Goal: Task Accomplishment & Management: Manage account settings

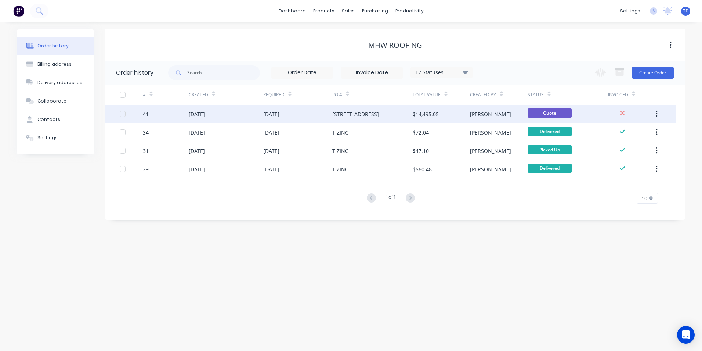
click at [335, 116] on div "[STREET_ADDRESS]" at bounding box center [355, 114] width 47 height 8
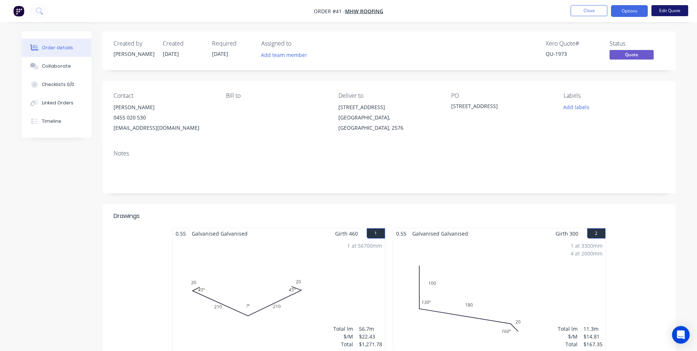
click at [669, 13] on button "Edit Quote" at bounding box center [669, 10] width 37 height 11
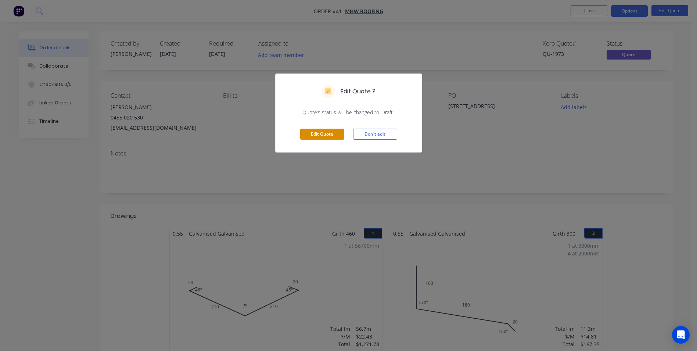
click at [322, 135] on button "Edit Quote" at bounding box center [322, 134] width 44 height 11
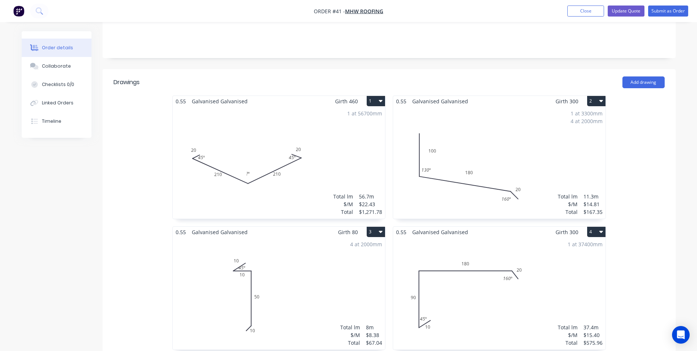
click at [334, 123] on div "1 at 56700mm Total lm $/M Total 56.7m $22.43 $1,271.78" at bounding box center [279, 163] width 212 height 112
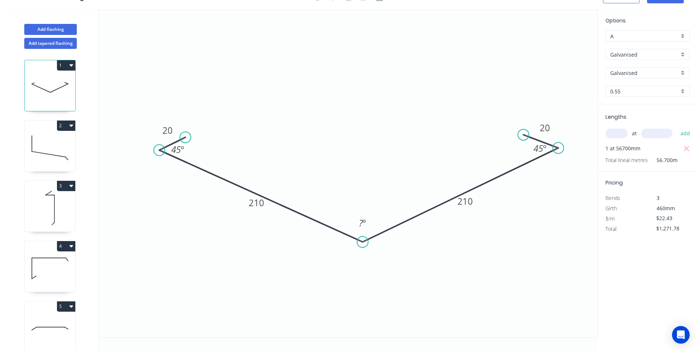
click at [652, 55] on input "Galvanised" at bounding box center [644, 55] width 69 height 8
click at [652, 66] on div "Colorbond" at bounding box center [647, 68] width 83 height 13
type input "Colorbond"
type input "Basalt"
type input "$14.75"
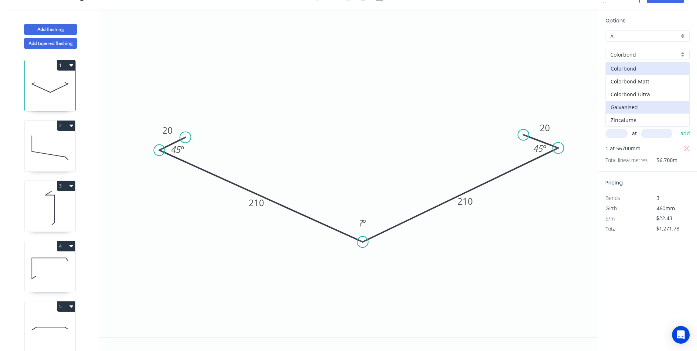
type input "$836.33"
click at [653, 73] on input "Basalt" at bounding box center [644, 73] width 69 height 8
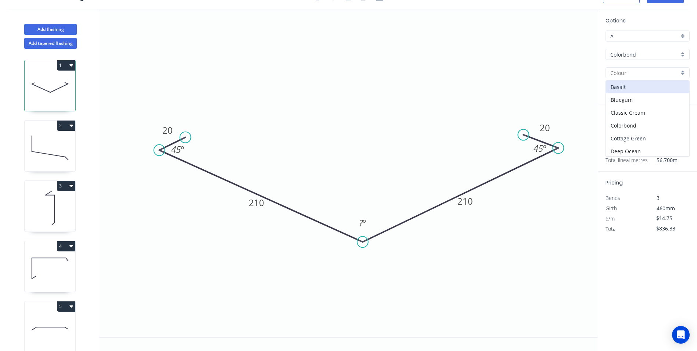
click at [646, 138] on div "Cottage Green" at bounding box center [647, 138] width 83 height 13
type input "Cottage Green"
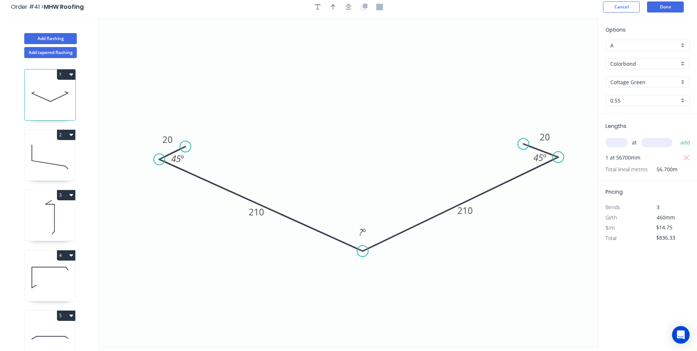
scroll to position [0, 0]
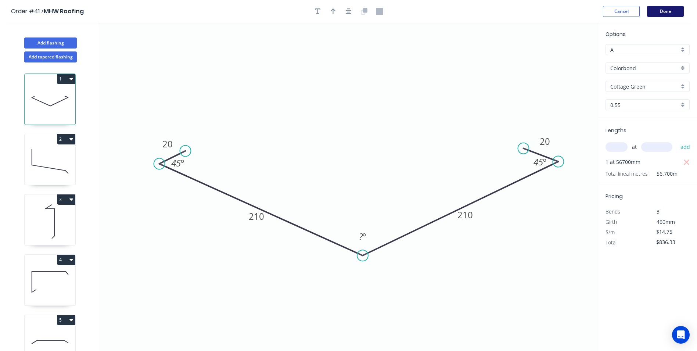
click at [657, 12] on button "Done" at bounding box center [665, 11] width 37 height 11
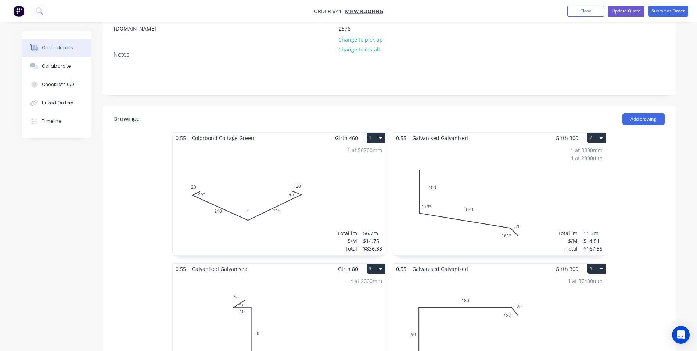
click at [514, 149] on div "1 at 3300mm 4 at 2000mm Total lm $/M Total 11.3m $14.81 $167.35" at bounding box center [499, 199] width 212 height 112
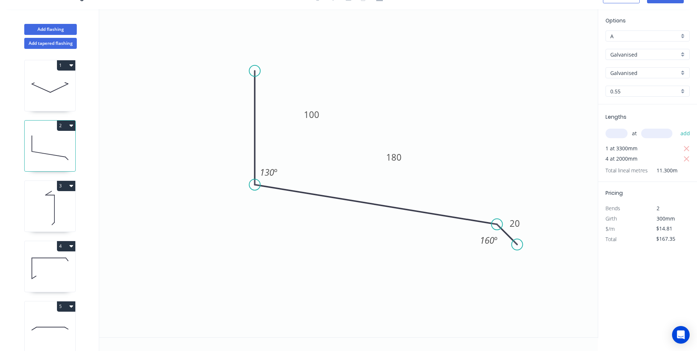
click at [683, 54] on div "Galvanised" at bounding box center [647, 54] width 84 height 11
click at [683, 54] on div at bounding box center [647, 54] width 84 height 11
type input "Galvanised"
click at [683, 54] on div "Galvanised" at bounding box center [647, 54] width 84 height 11
click at [656, 69] on div "Colorbond" at bounding box center [647, 68] width 83 height 13
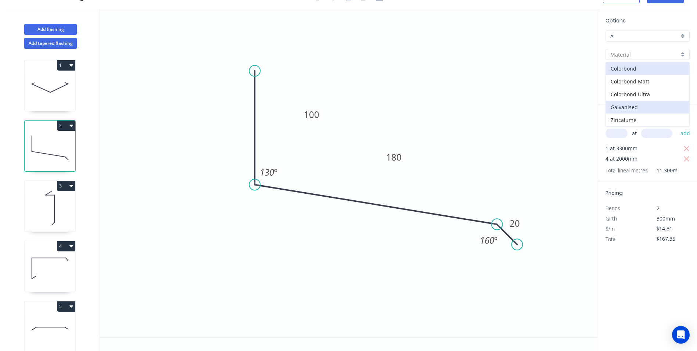
type input "Colorbond"
type input "Basalt"
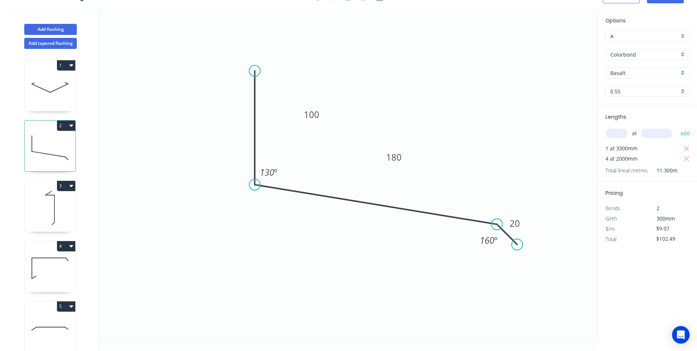
type input "$9.07"
type input "$102.49"
click at [655, 75] on input "Basalt" at bounding box center [644, 73] width 69 height 8
click at [641, 134] on div "Cottage Green" at bounding box center [647, 138] width 83 height 13
type input "Cottage Green"
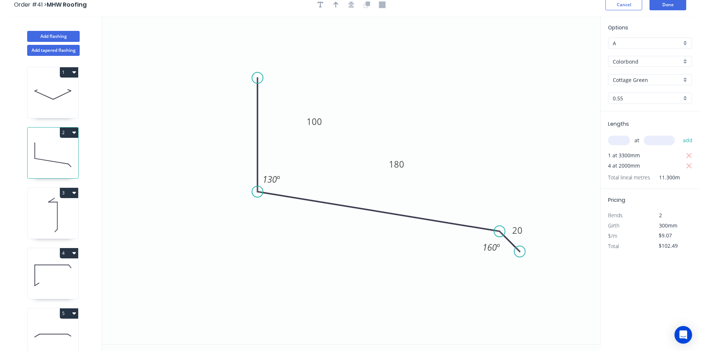
scroll to position [0, 0]
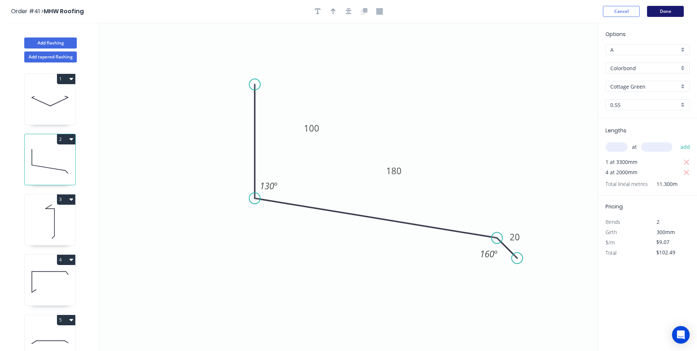
click at [660, 11] on button "Done" at bounding box center [665, 11] width 37 height 11
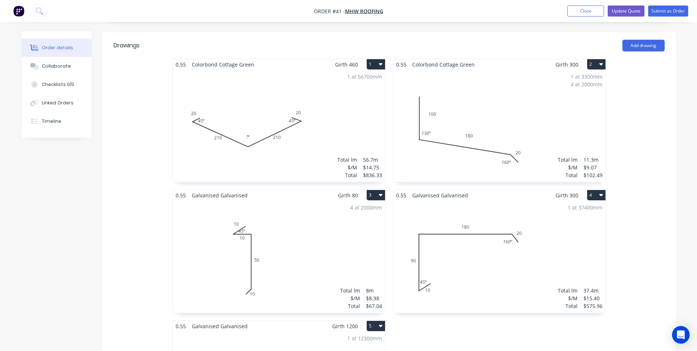
click at [311, 217] on div "4 at 2000mm Total lm $/M Total 8m $8.38 $67.04" at bounding box center [279, 257] width 212 height 112
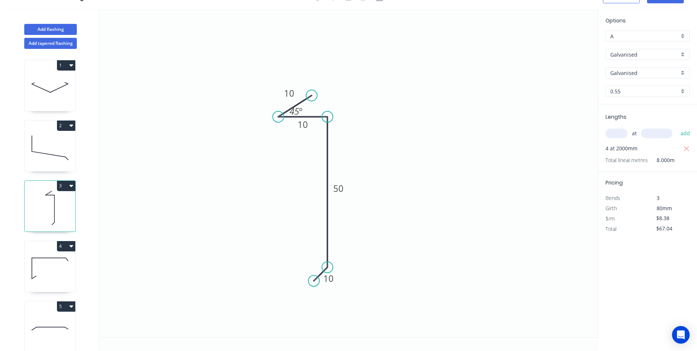
click at [685, 54] on div "Galvanised" at bounding box center [647, 54] width 84 height 11
click at [666, 72] on div "Colorbond" at bounding box center [647, 68] width 83 height 13
type input "Colorbond"
type input "Basalt"
type input "$5.55"
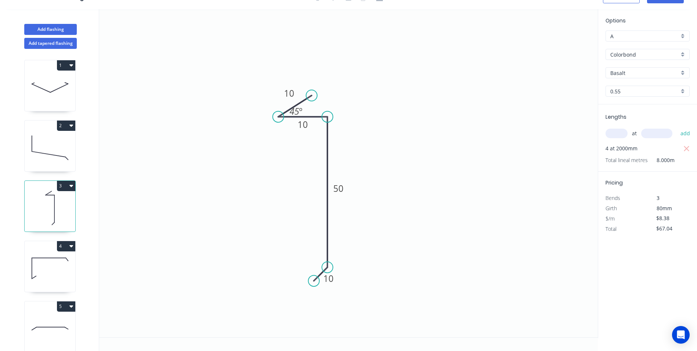
type input "$44.40"
click at [665, 73] on input "Basalt" at bounding box center [644, 73] width 69 height 8
click at [647, 134] on div "Cottage Green" at bounding box center [647, 138] width 83 height 13
type input "Cottage Green"
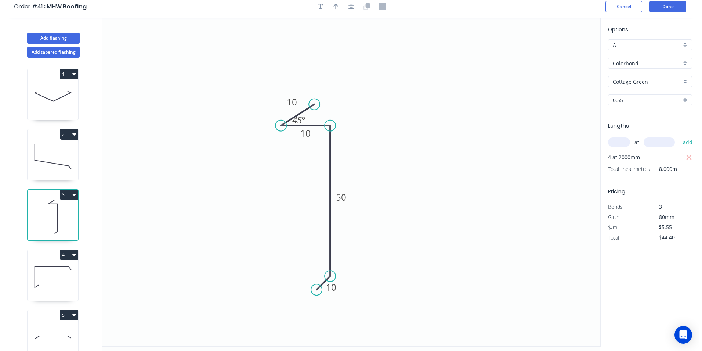
scroll to position [0, 0]
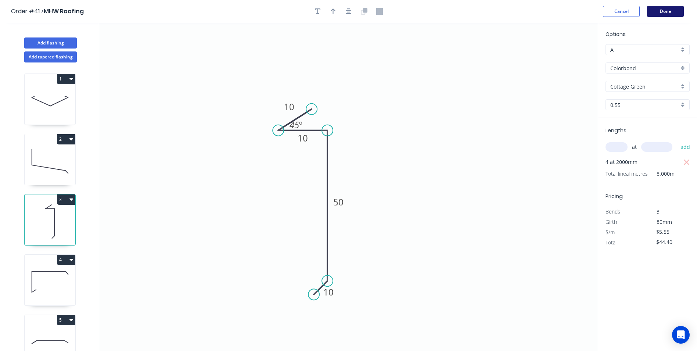
click at [658, 12] on button "Done" at bounding box center [665, 11] width 37 height 11
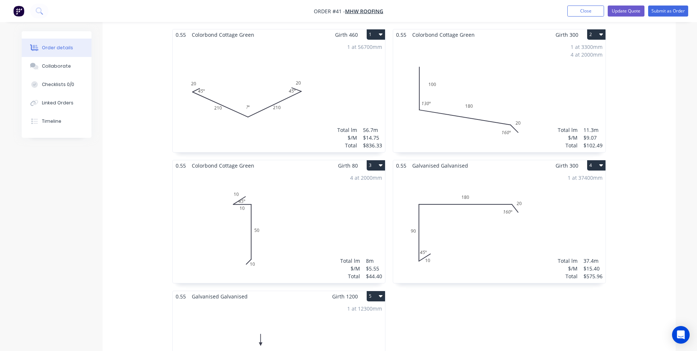
scroll to position [257, 0]
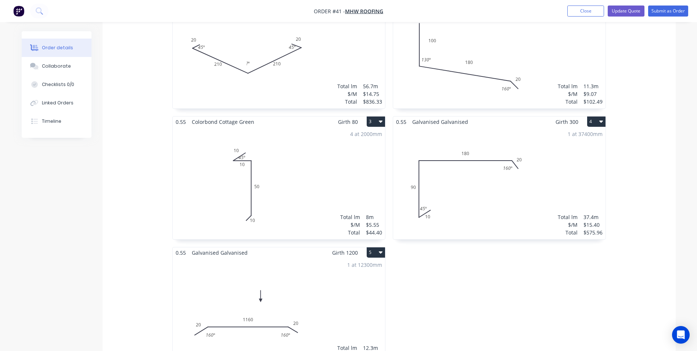
click at [543, 156] on div "1 at 37400mm Total lm $/M Total 37.4m $15.40 $575.96" at bounding box center [499, 183] width 212 height 112
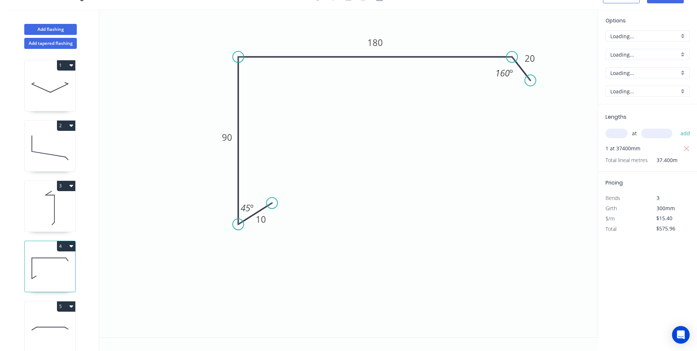
scroll to position [14, 0]
click at [681, 56] on div "Galvanised" at bounding box center [647, 54] width 84 height 11
click at [652, 73] on div "Colorbond" at bounding box center [647, 68] width 83 height 13
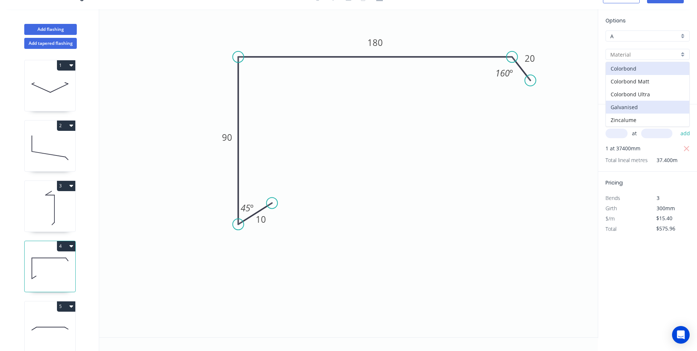
type input "Colorbond"
type input "Basalt"
type input "$10.14"
type input "$379.24"
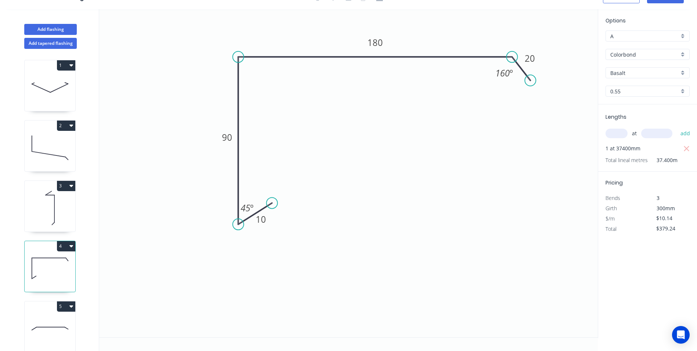
click at [683, 72] on div "Basalt" at bounding box center [647, 72] width 84 height 11
click at [655, 136] on div "Cottage Green" at bounding box center [647, 138] width 83 height 13
type input "Cottage Green"
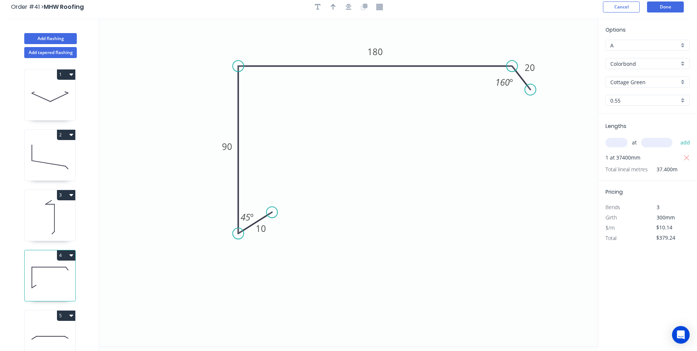
scroll to position [0, 0]
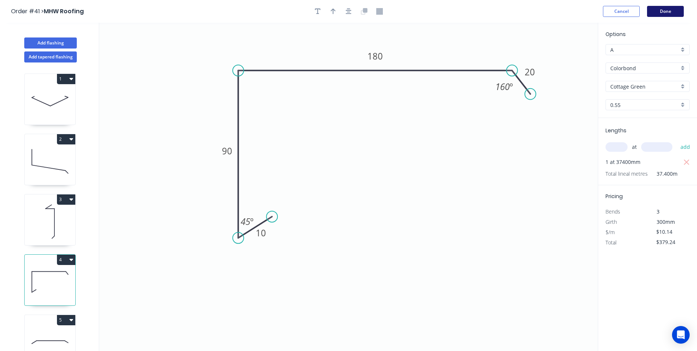
click at [669, 13] on button "Done" at bounding box center [665, 11] width 37 height 11
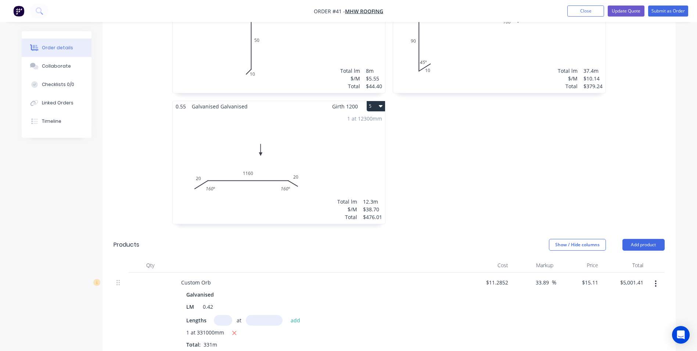
scroll to position [404, 0]
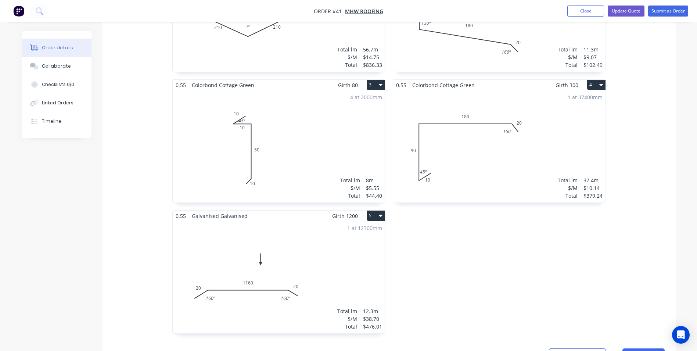
click at [297, 223] on div "1 at 12300mm Total lm $/M Total 12.3m $38.70 $476.01" at bounding box center [279, 277] width 212 height 112
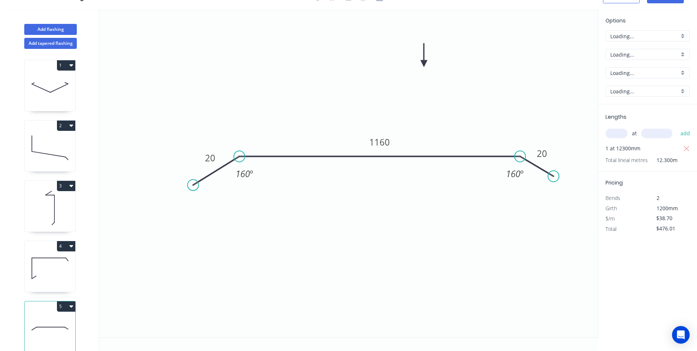
scroll to position [14, 0]
click at [684, 55] on div "Galvanised" at bounding box center [647, 54] width 84 height 11
click at [659, 72] on div "Colorbond" at bounding box center [647, 68] width 83 height 13
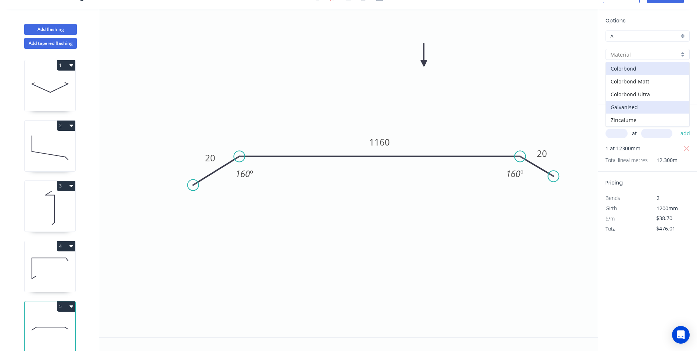
type input "Colorbond"
type input "Basalt"
type input "$28.87"
type input "$355.10"
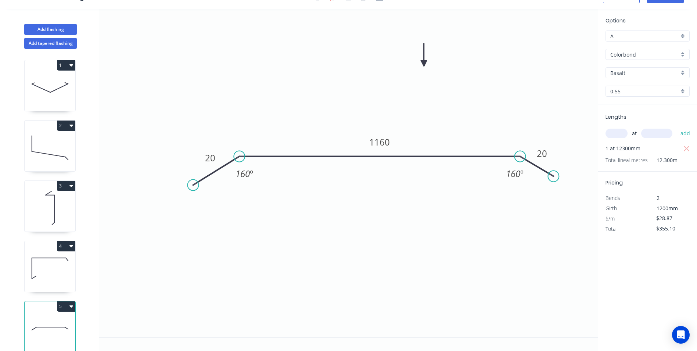
click at [655, 72] on input "Basalt" at bounding box center [644, 73] width 69 height 8
click at [632, 136] on div "Cottage Green" at bounding box center [647, 138] width 83 height 13
type input "Cottage Green"
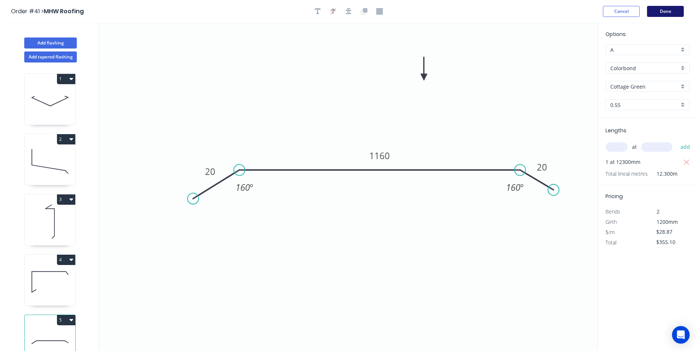
click at [669, 10] on button "Done" at bounding box center [665, 11] width 37 height 11
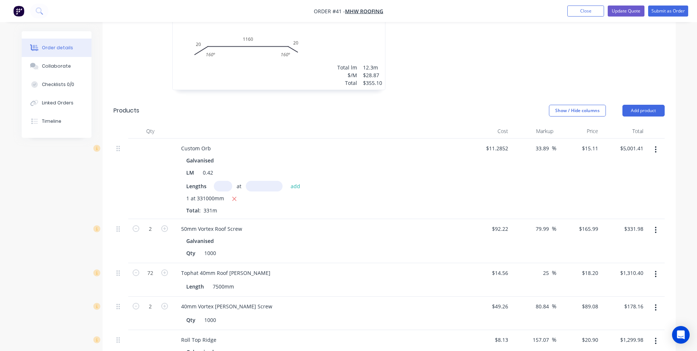
scroll to position [551, 0]
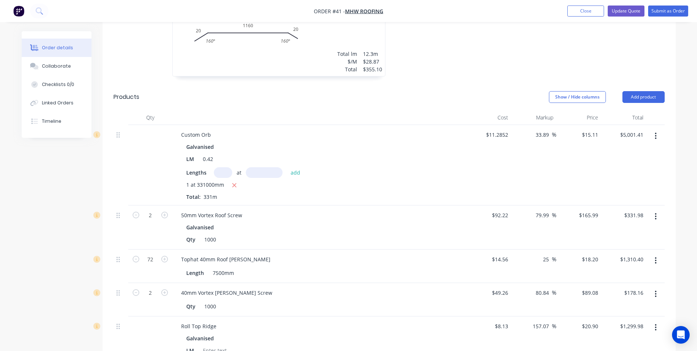
click at [656, 132] on icon "button" at bounding box center [656, 136] width 2 height 8
click at [624, 150] on div "Edit" at bounding box center [629, 155] width 57 height 11
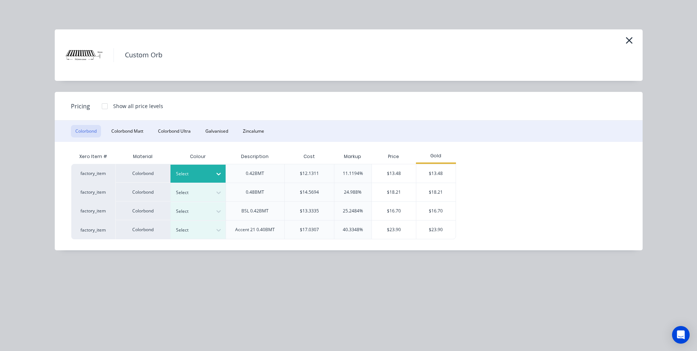
click at [189, 172] on div at bounding box center [192, 174] width 33 height 8
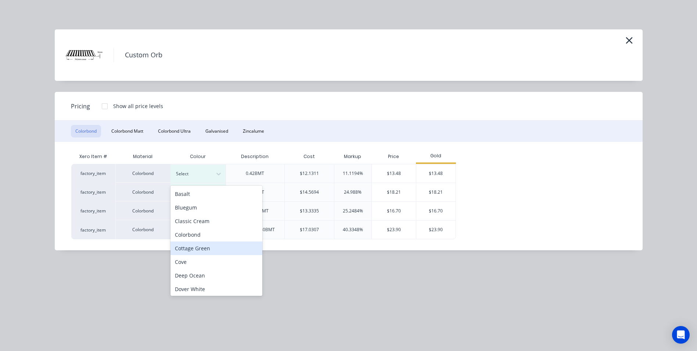
click at [191, 245] on div "Cottage Green" at bounding box center [216, 248] width 92 height 14
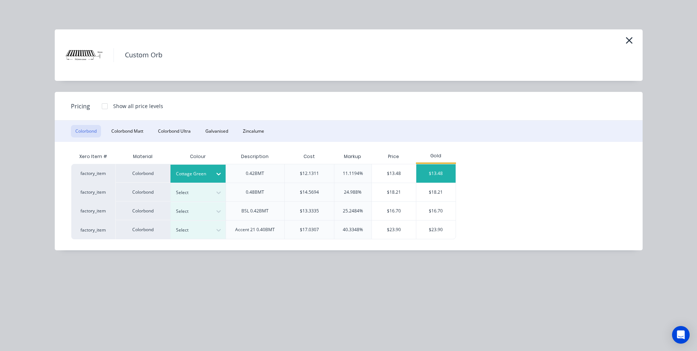
click at [438, 170] on div "$13.48" at bounding box center [435, 173] width 39 height 18
type input "19.45"
type input "$13.48"
type input "$4,461.88"
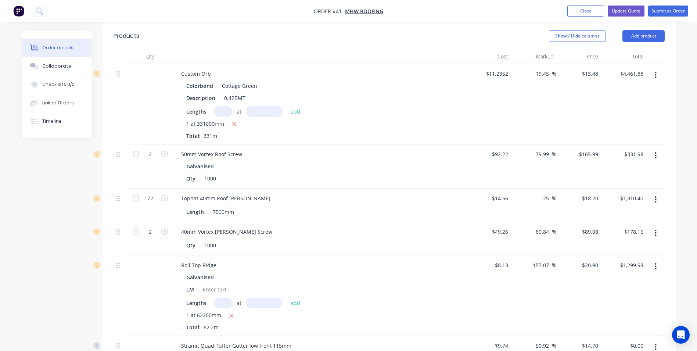
scroll to position [624, 0]
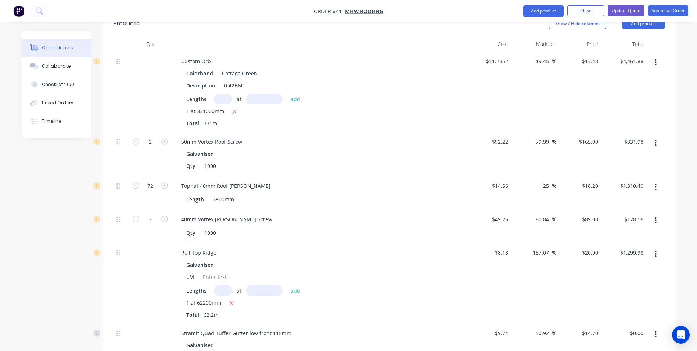
click at [656, 139] on icon "button" at bounding box center [656, 143] width 2 height 8
click at [630, 157] on div "Edit" at bounding box center [629, 162] width 57 height 11
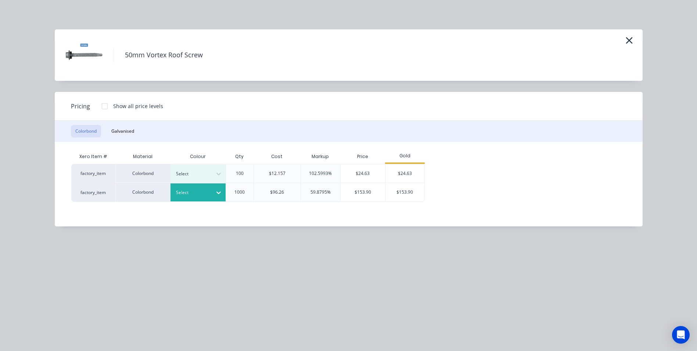
click at [192, 200] on div "Select" at bounding box center [197, 192] width 55 height 18
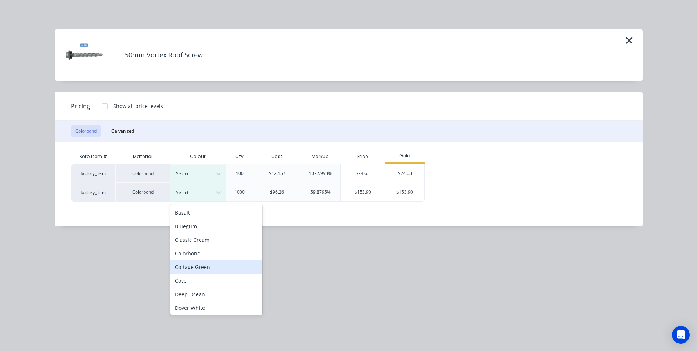
click at [193, 266] on div "Cottage Green" at bounding box center [216, 267] width 92 height 14
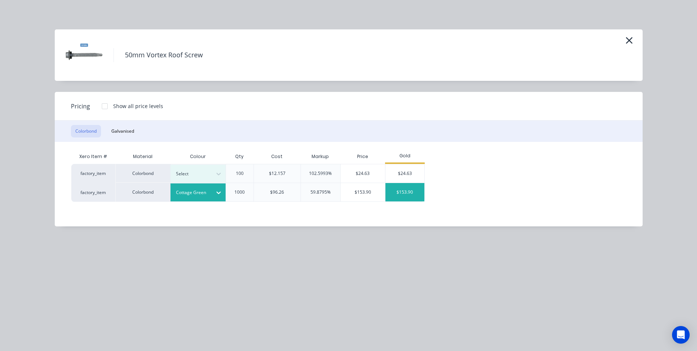
click at [396, 195] on div "$153.90" at bounding box center [404, 192] width 39 height 18
type input "66.88"
type input "$153.90"
type input "$307.80"
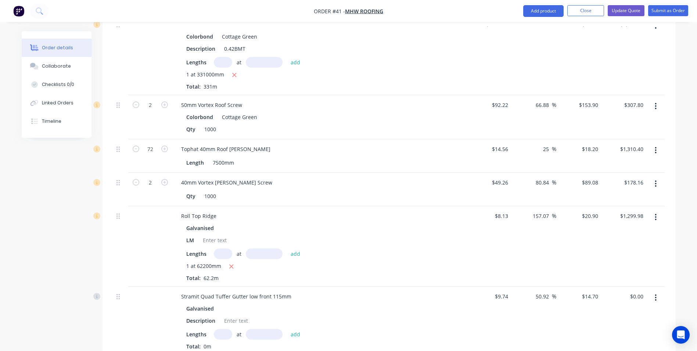
scroll to position [698, 0]
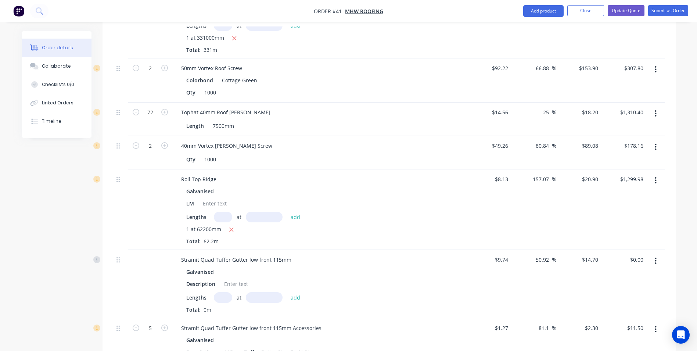
click at [655, 176] on icon "button" at bounding box center [656, 180] width 2 height 8
click at [636, 194] on div "Edit" at bounding box center [629, 199] width 57 height 11
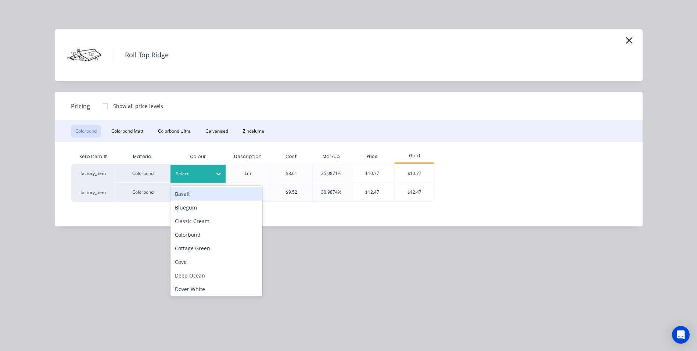
click at [215, 173] on icon at bounding box center [218, 173] width 7 height 7
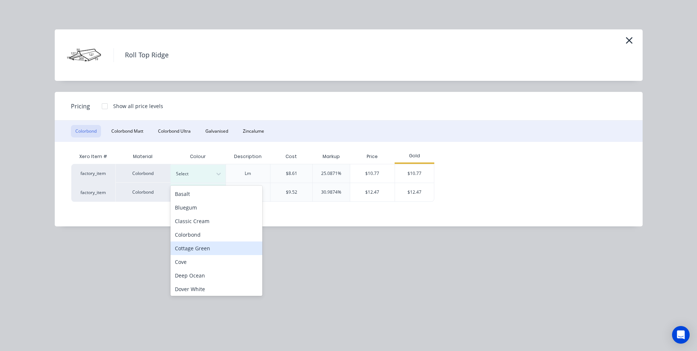
click at [195, 245] on div "Cottage Green" at bounding box center [216, 248] width 92 height 14
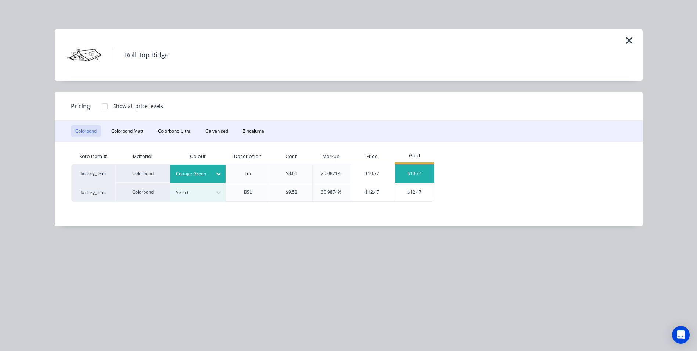
click at [408, 170] on div "$10.77" at bounding box center [414, 173] width 39 height 18
type input "32.47"
type input "$10.77"
type input "$669.89"
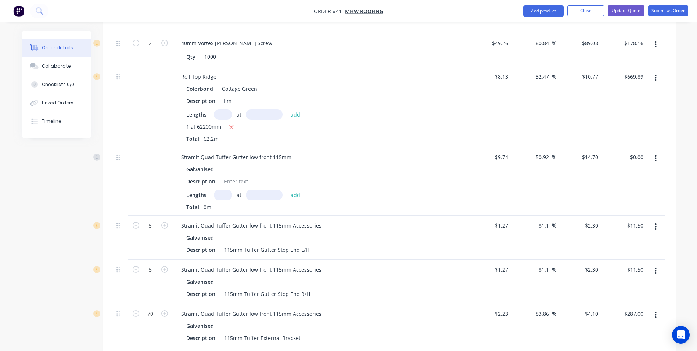
scroll to position [845, 0]
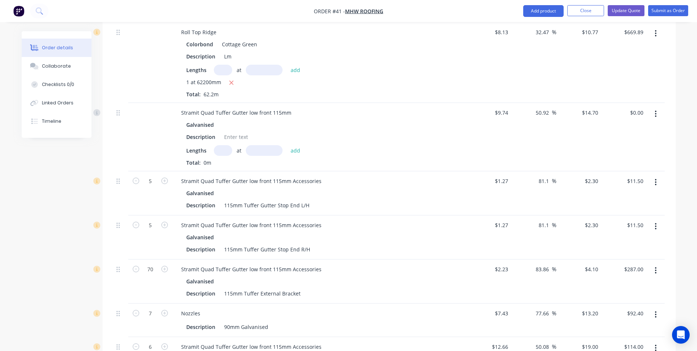
click at [655, 110] on icon "button" at bounding box center [656, 114] width 2 height 8
drag, startPoint x: 611, startPoint y: 165, endPoint x: 615, endPoint y: 165, distance: 4.1
click at [611, 172] on div "Delete" at bounding box center [629, 177] width 57 height 11
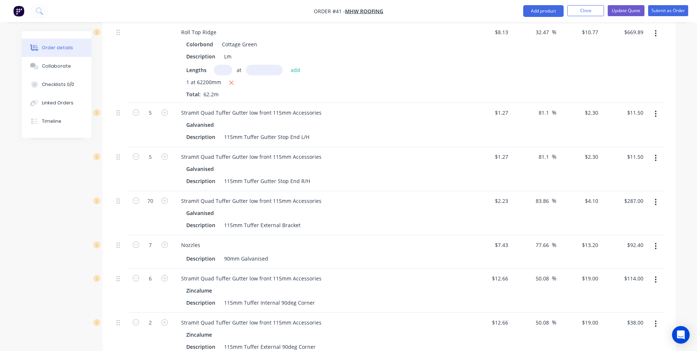
click at [656, 111] on icon "button" at bounding box center [655, 114] width 1 height 7
click at [529, 114] on div "81.1 81.1 %" at bounding box center [533, 125] width 45 height 44
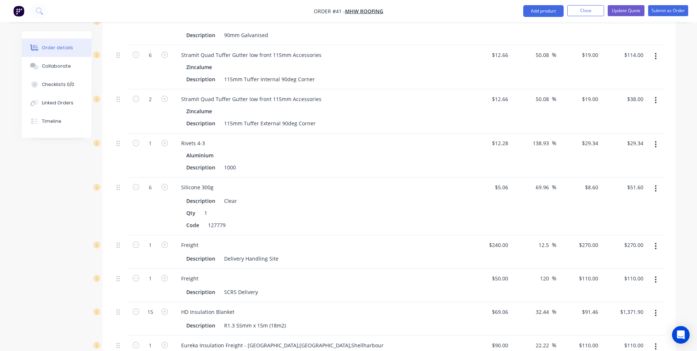
scroll to position [1176, 0]
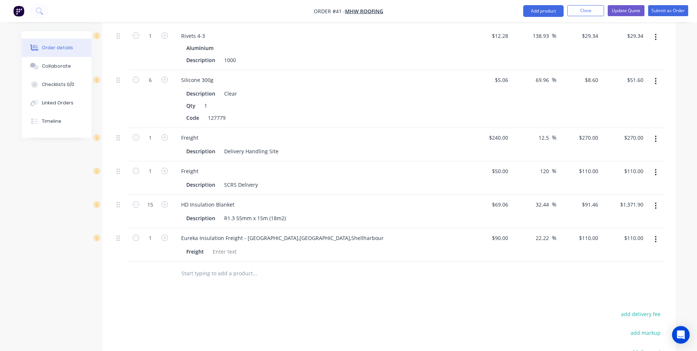
click at [196, 266] on input "text" at bounding box center [254, 273] width 147 height 15
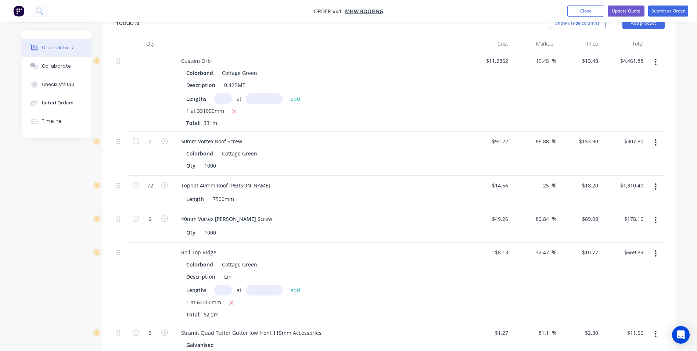
scroll to position [514, 0]
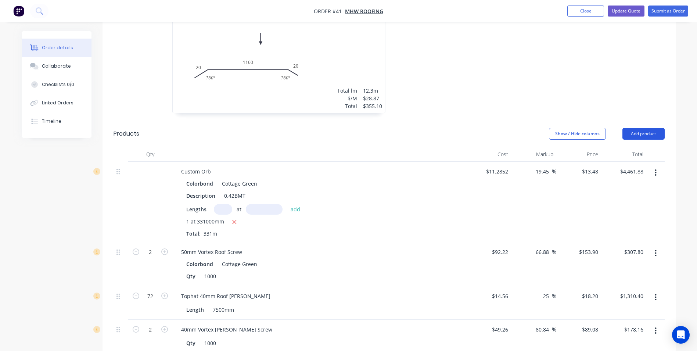
type input "quad hi front"
click at [631, 128] on button "Add product" at bounding box center [643, 134] width 42 height 12
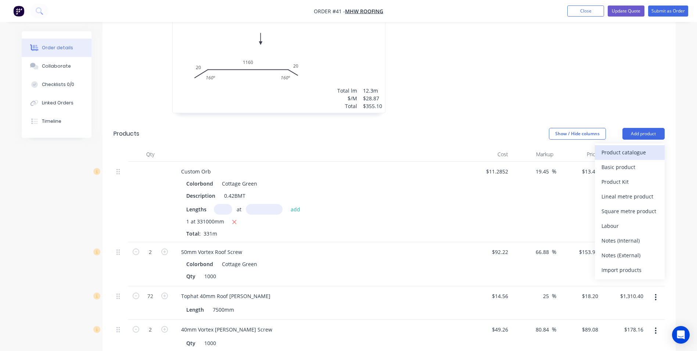
click at [617, 147] on div "Product catalogue" at bounding box center [629, 152] width 57 height 11
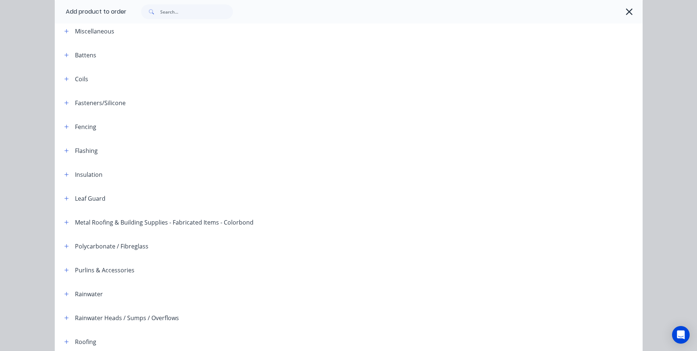
scroll to position [168, 0]
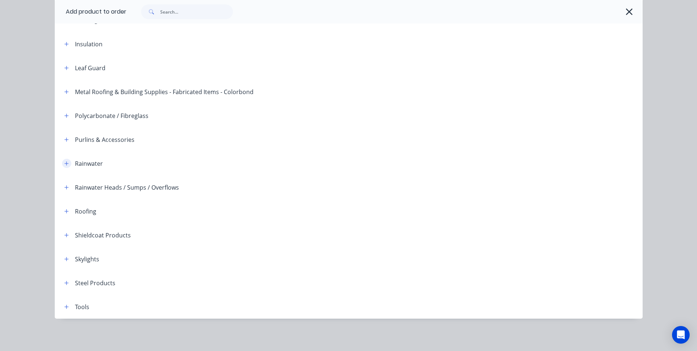
click at [64, 161] on icon "button" at bounding box center [66, 163] width 4 height 5
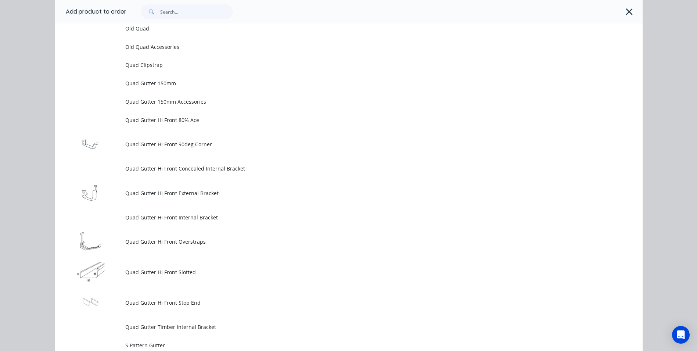
scroll to position [1821, 0]
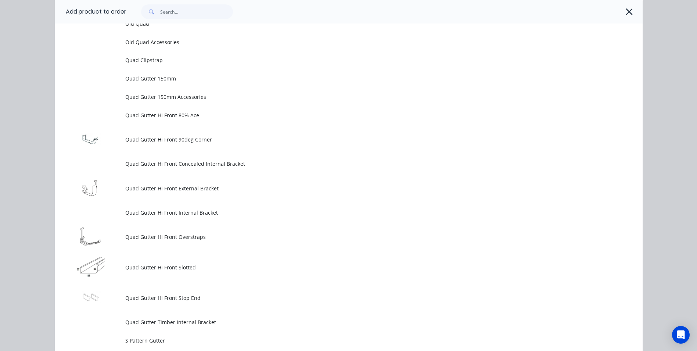
click at [161, 262] on td "Quad Gutter Hi Front Slotted" at bounding box center [383, 267] width 517 height 30
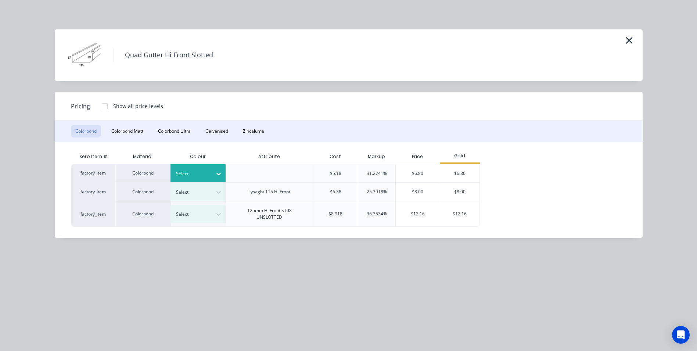
click at [200, 172] on div at bounding box center [192, 174] width 33 height 8
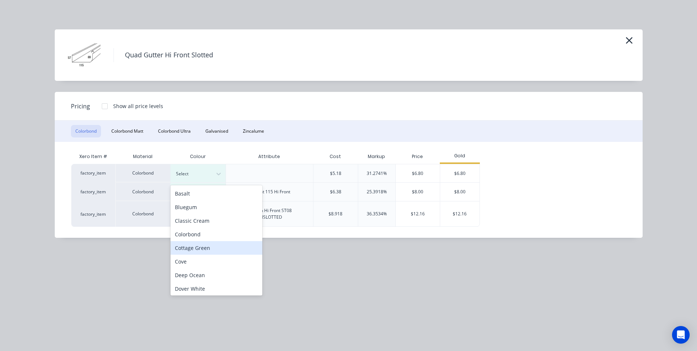
click at [189, 248] on div "Cottage Green" at bounding box center [216, 248] width 92 height 14
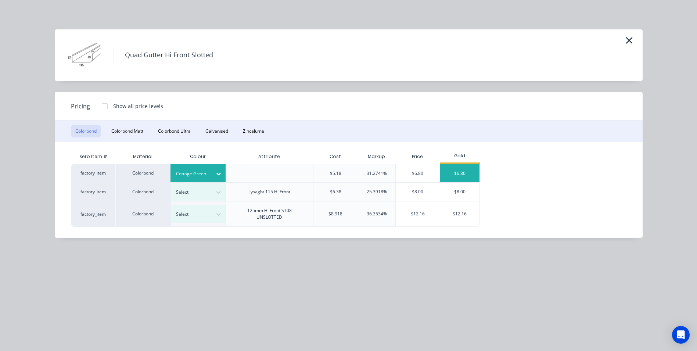
click at [450, 170] on div "$6.80" at bounding box center [459, 173] width 39 height 18
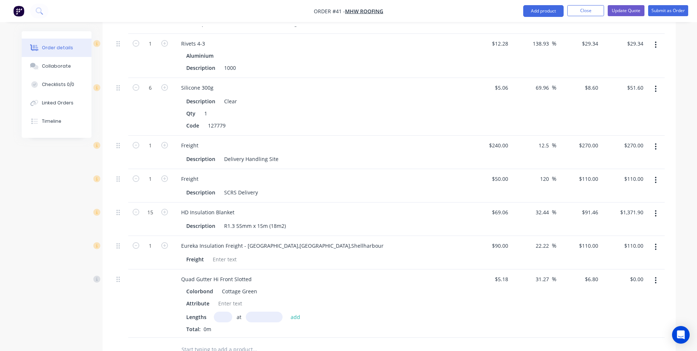
scroll to position [1322, 0]
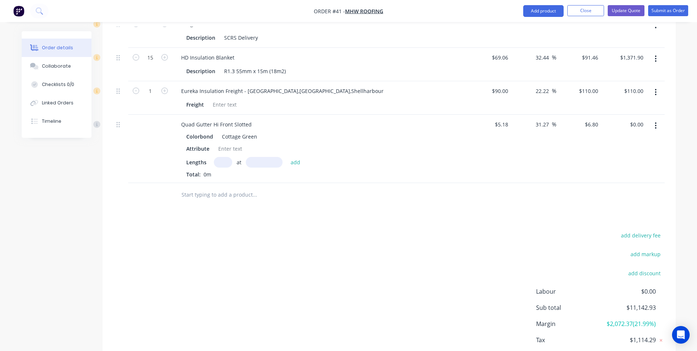
click at [234, 157] on div "at add" at bounding box center [259, 162] width 90 height 11
click at [228, 157] on input "text" at bounding box center [223, 162] width 18 height 11
type input "1"
type input "56300"
click at [287, 157] on button "add" at bounding box center [295, 162] width 17 height 10
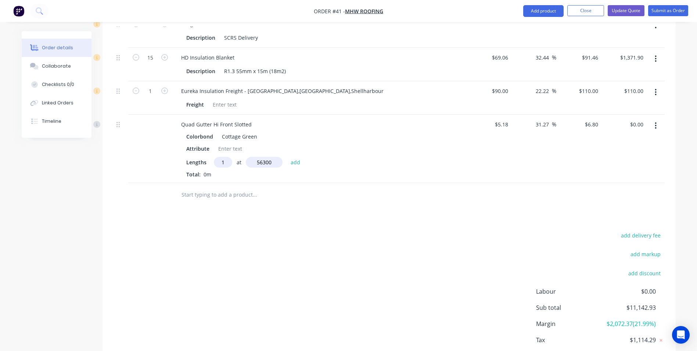
type input "$382.84"
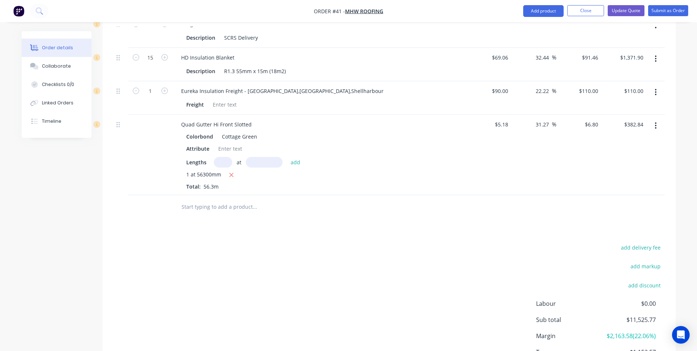
click at [216, 199] on input "text" at bounding box center [254, 206] width 147 height 15
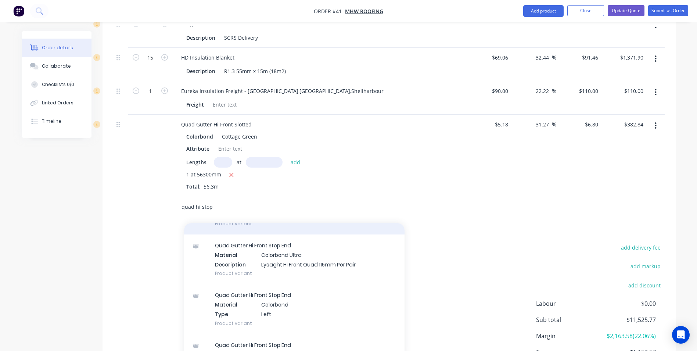
scroll to position [257, 0]
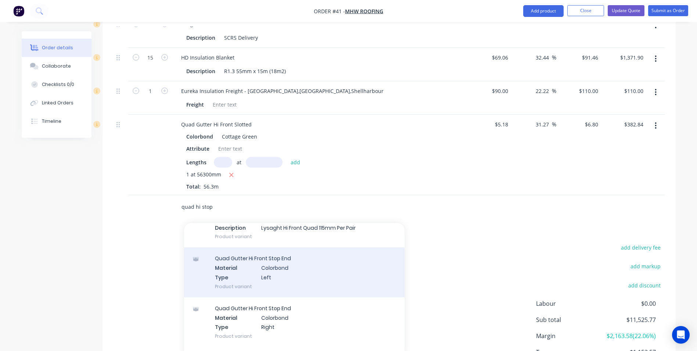
type input "quad hi stop"
click at [244, 266] on div "Quad Gutter Hi Front Stop End Material Colorbond Type Left Product variant" at bounding box center [294, 272] width 220 height 50
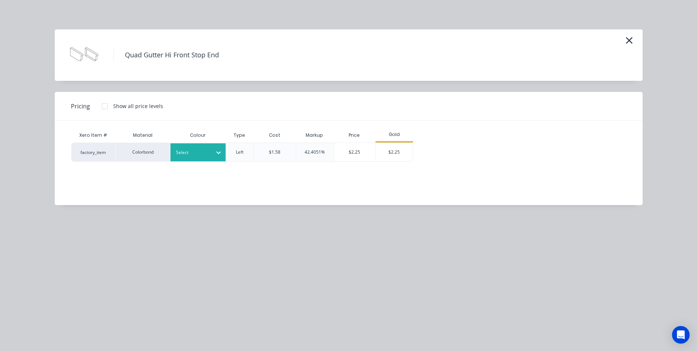
click at [209, 152] on div "Select" at bounding box center [191, 153] width 41 height 10
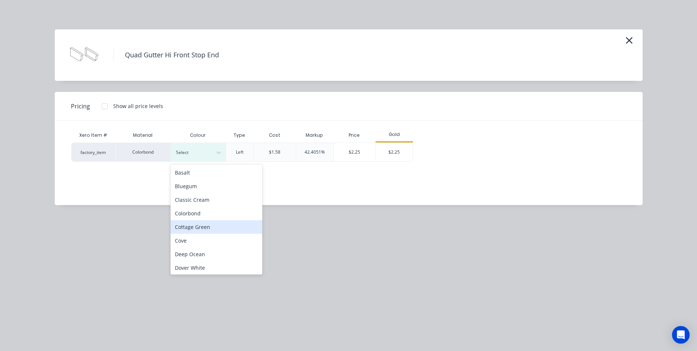
click at [191, 226] on div "Cottage Green" at bounding box center [216, 227] width 92 height 14
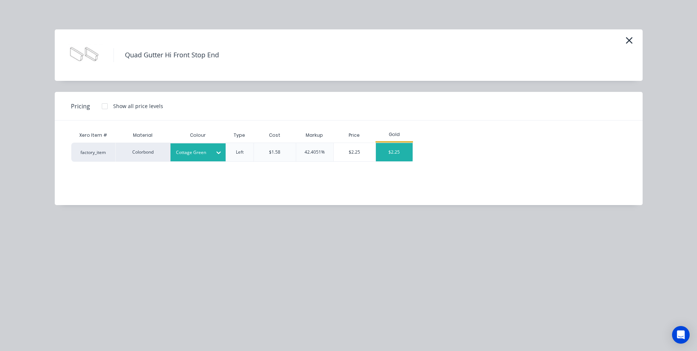
click at [398, 154] on div "$2.25" at bounding box center [394, 152] width 37 height 18
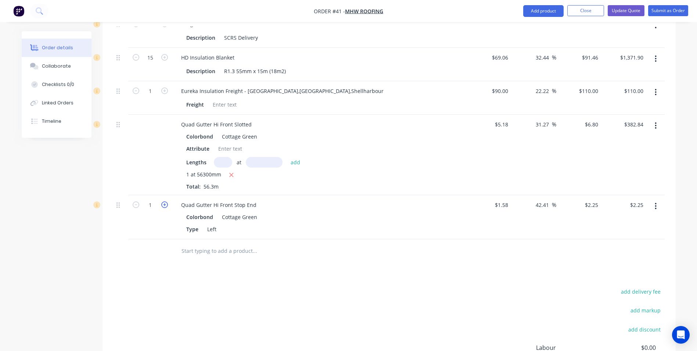
click at [167, 201] on icon "button" at bounding box center [164, 204] width 7 height 7
type input "2"
type input "$4.50"
click at [166, 201] on icon "button" at bounding box center [164, 204] width 7 height 7
type input "3"
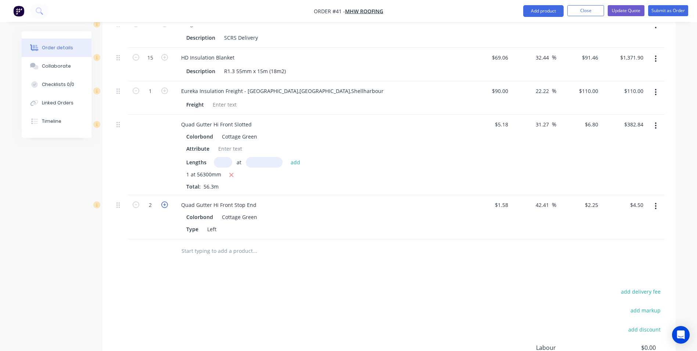
type input "$6.75"
click at [166, 201] on icon "button" at bounding box center [164, 204] width 7 height 7
type input "4"
type input "$9.00"
click at [166, 201] on icon "button" at bounding box center [164, 204] width 7 height 7
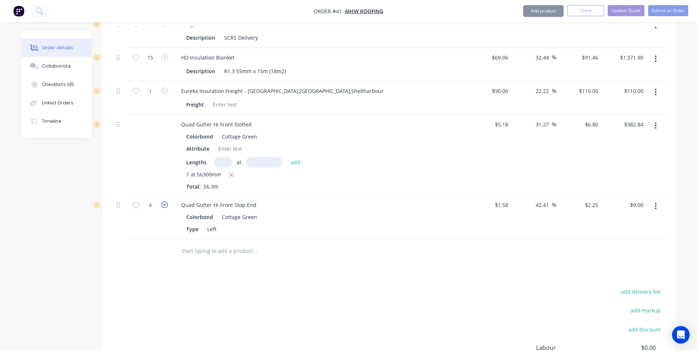
type input "5"
type input "$11.25"
click at [210, 244] on input "text" at bounding box center [254, 251] width 147 height 15
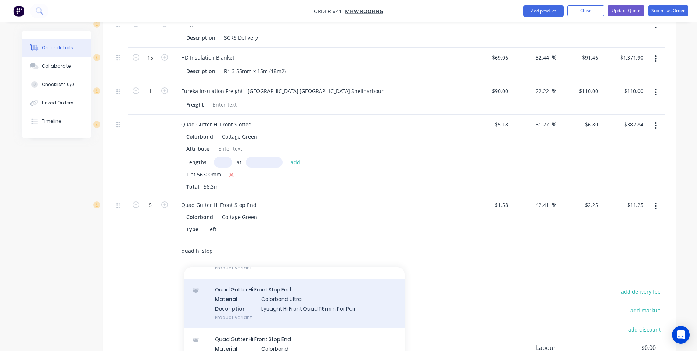
scroll to position [294, 0]
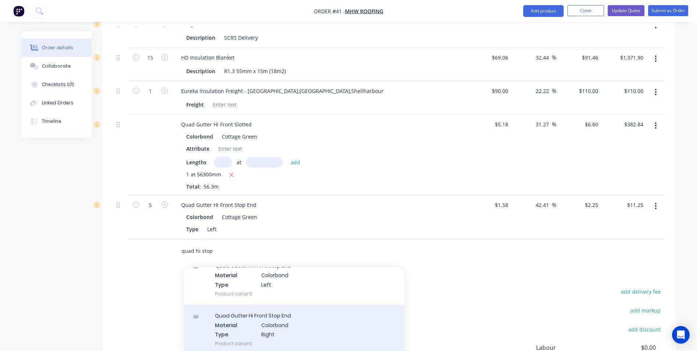
type input "quad hi stop"
click at [268, 321] on div "Quad Gutter Hi Front Stop End Material Colorbond Type Right Product variant" at bounding box center [294, 330] width 220 height 50
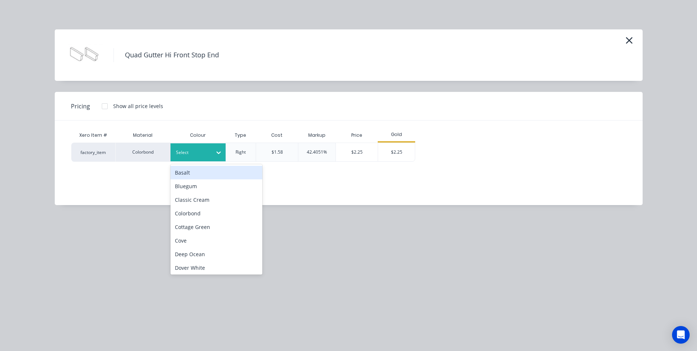
drag, startPoint x: 177, startPoint y: 150, endPoint x: 179, endPoint y: 161, distance: 11.3
click at [177, 151] on div at bounding box center [192, 152] width 33 height 8
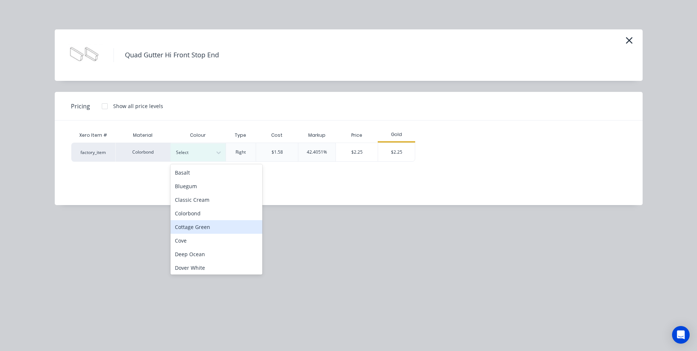
click at [199, 225] on div "Cottage Green" at bounding box center [216, 227] width 92 height 14
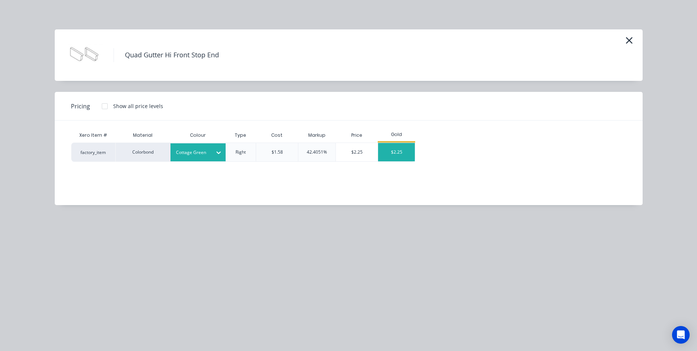
click at [406, 152] on div "$2.25" at bounding box center [396, 152] width 37 height 18
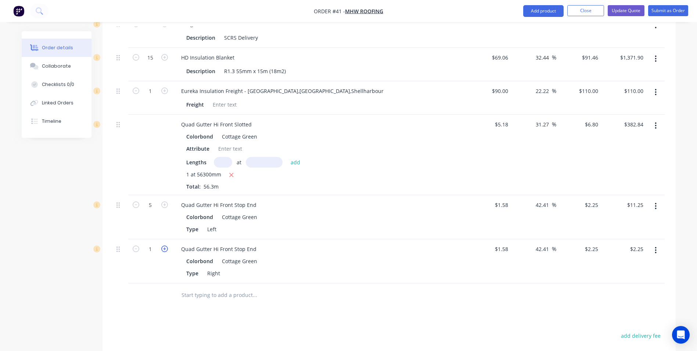
click at [164, 245] on icon "button" at bounding box center [164, 248] width 7 height 7
type input "2"
type input "$4.50"
click at [164, 245] on icon "button" at bounding box center [164, 248] width 7 height 7
type input "3"
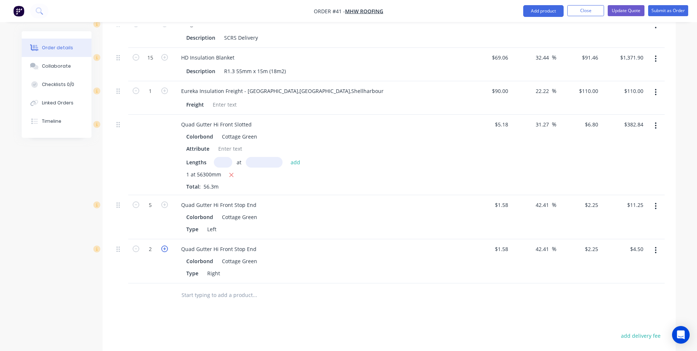
type input "$6.75"
click at [162, 245] on icon "button" at bounding box center [164, 248] width 7 height 7
type input "4"
type input "$9.00"
click at [162, 245] on icon "button" at bounding box center [164, 248] width 7 height 7
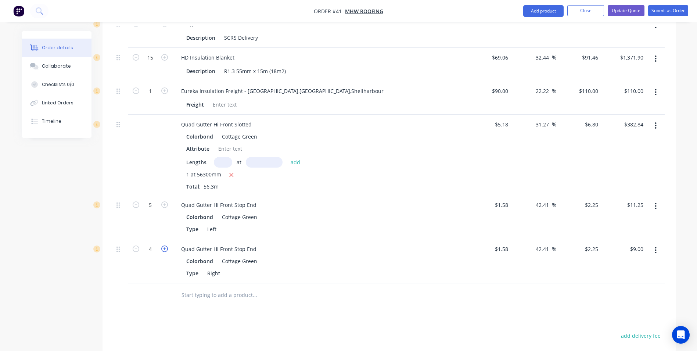
type input "5"
type input "$11.25"
click at [156, 291] on div at bounding box center [150, 295] width 44 height 24
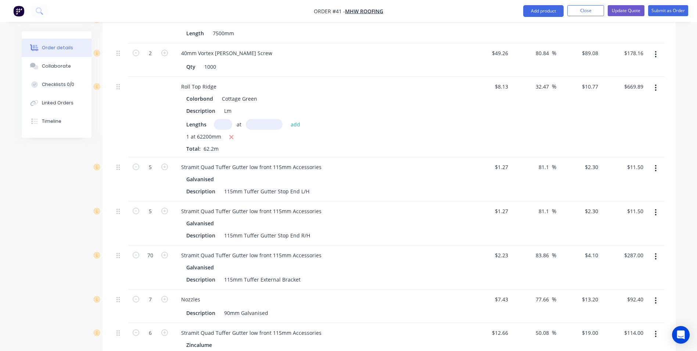
scroll to position [771, 0]
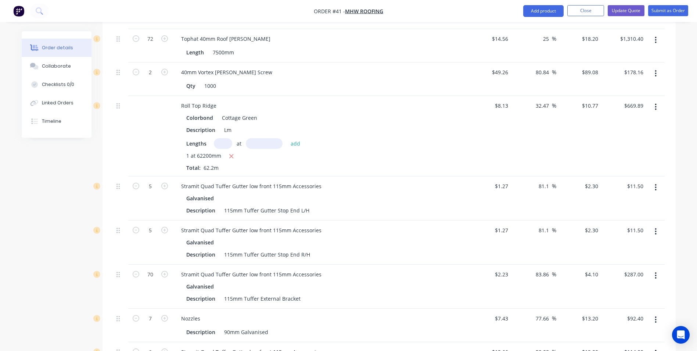
click at [654, 181] on button "button" at bounding box center [655, 187] width 17 height 13
click at [626, 245] on div "Delete" at bounding box center [629, 250] width 57 height 11
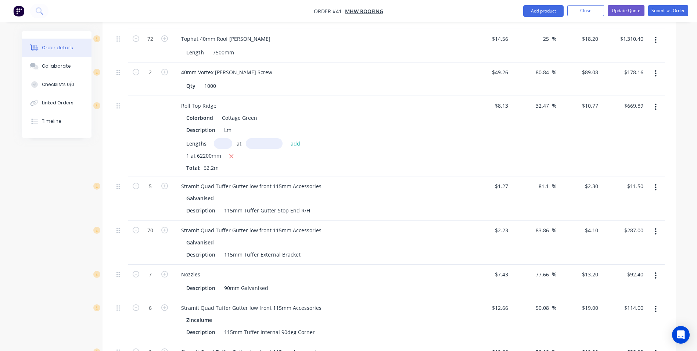
click at [655, 184] on icon "button" at bounding box center [655, 187] width 1 height 7
click at [622, 245] on div "Delete" at bounding box center [629, 250] width 57 height 11
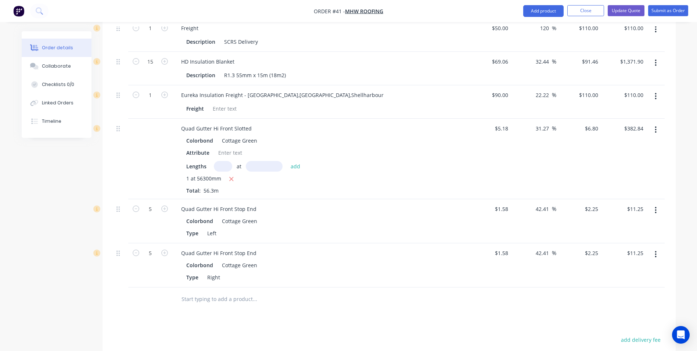
scroll to position [1322, 0]
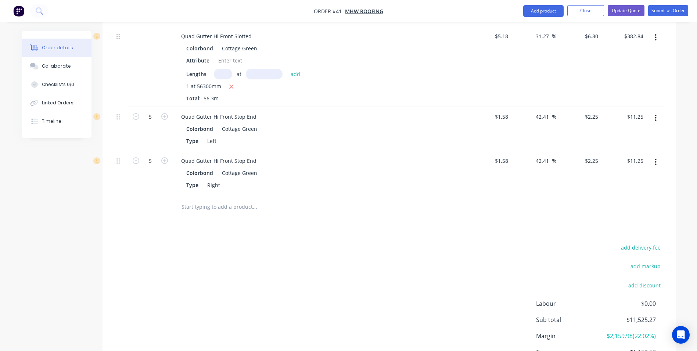
click at [214, 199] on input "text" at bounding box center [254, 206] width 147 height 15
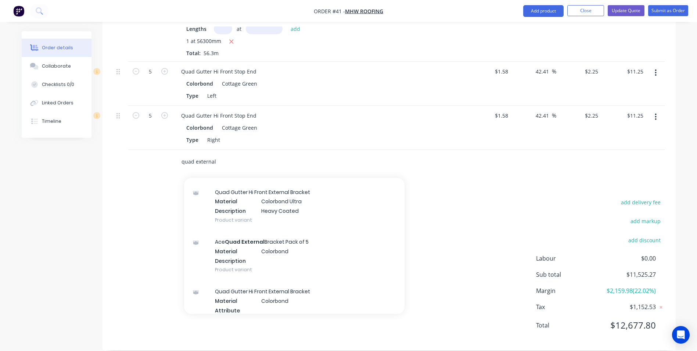
scroll to position [184, 0]
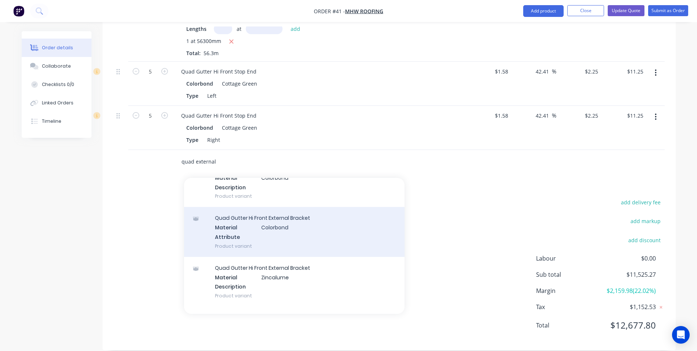
type input "quad external"
click at [277, 217] on div "Quad Gutter Hi Front External Bracket Material Colorbond Attribute Product vari…" at bounding box center [294, 232] width 220 height 50
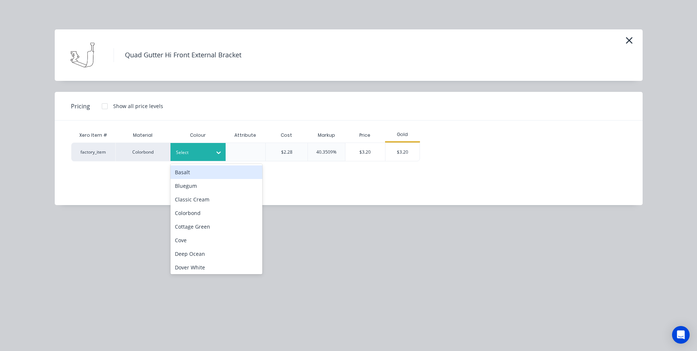
click at [203, 157] on div "Select" at bounding box center [197, 152] width 55 height 18
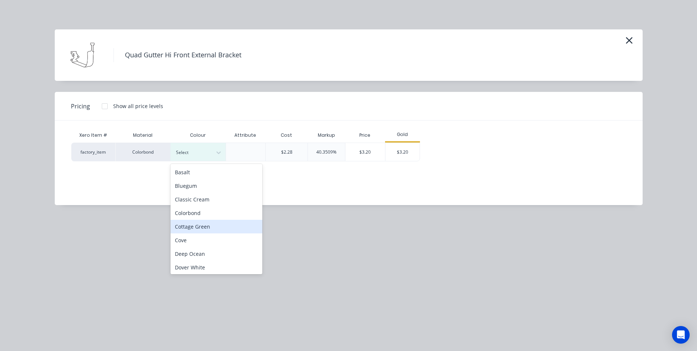
click at [197, 226] on div "Cottage Green" at bounding box center [216, 227] width 92 height 14
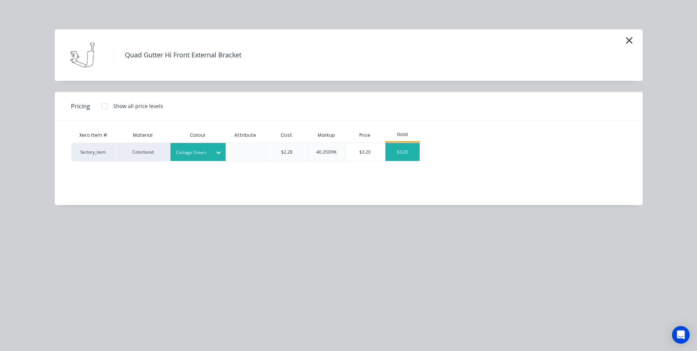
click at [400, 152] on div "$3.20" at bounding box center [402, 152] width 35 height 18
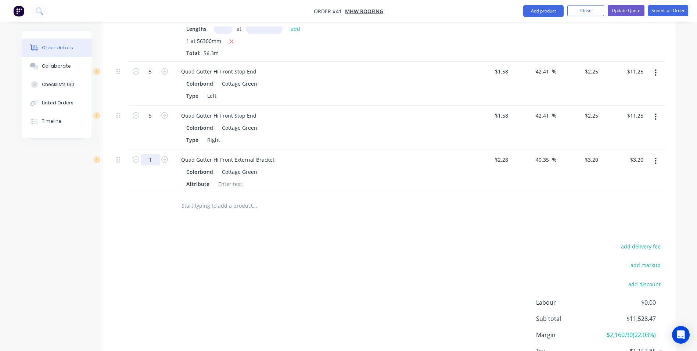
click at [151, 154] on input "1" at bounding box center [150, 159] width 19 height 11
type input "70"
type input "$224.00"
click at [159, 203] on div at bounding box center [150, 206] width 44 height 24
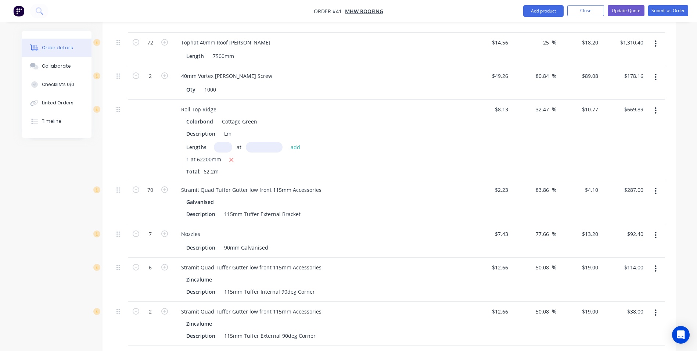
scroll to position [743, 0]
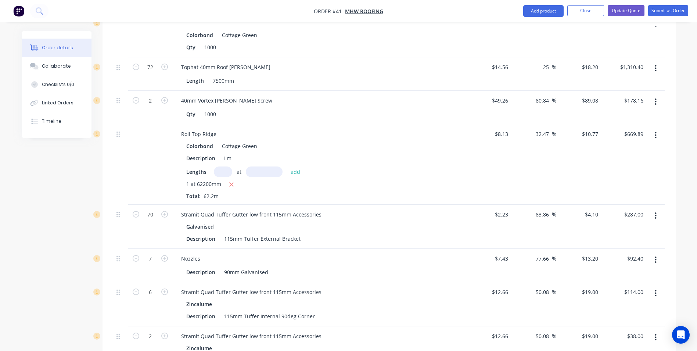
click at [655, 209] on button "button" at bounding box center [655, 215] width 17 height 13
click at [615, 274] on div "Delete" at bounding box center [629, 279] width 57 height 11
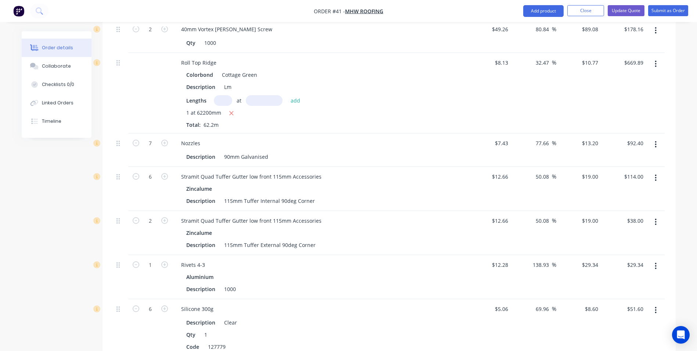
scroll to position [817, 0]
click at [654, 136] on button "button" at bounding box center [655, 142] width 17 height 13
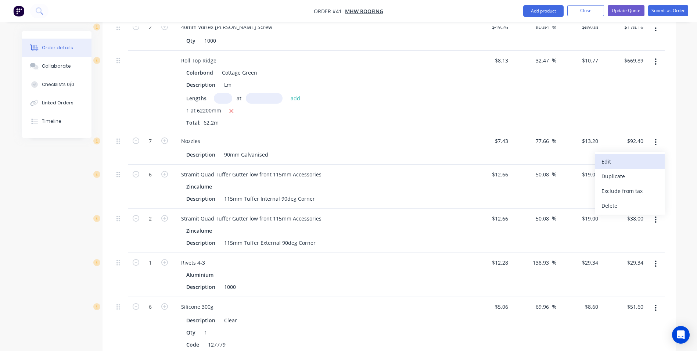
click at [619, 156] on div "Edit" at bounding box center [629, 161] width 57 height 11
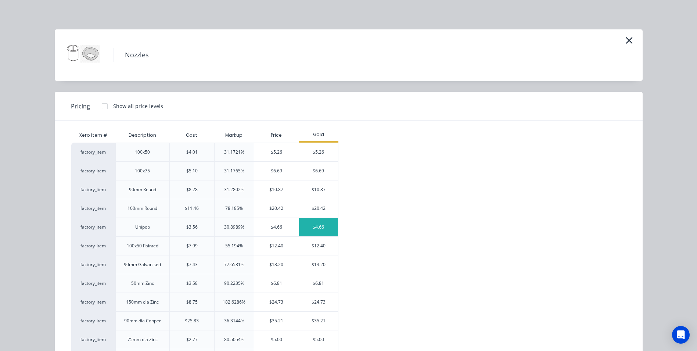
click at [317, 228] on div "$4.66" at bounding box center [318, 227] width 39 height 18
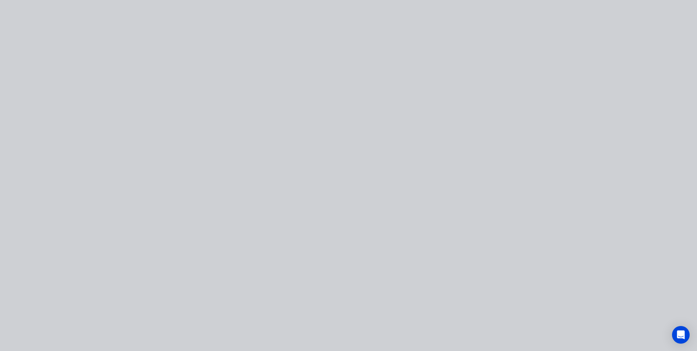
type input "-37.28"
type input "$4.66"
type input "$32.62"
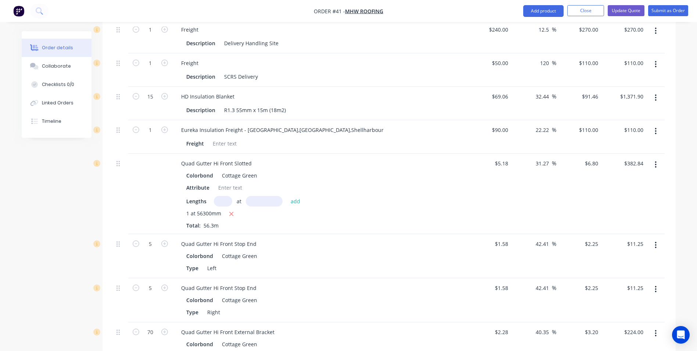
scroll to position [1257, 0]
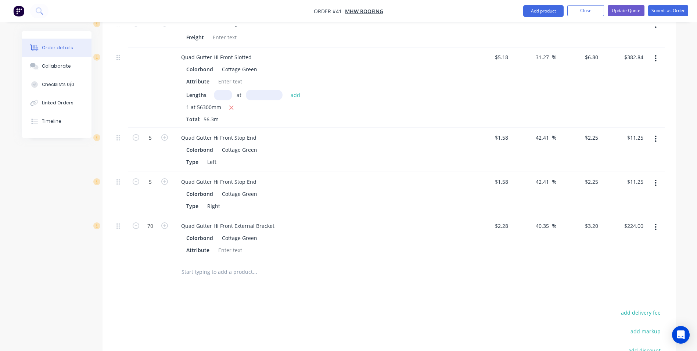
click at [216, 264] on input "text" at bounding box center [254, 271] width 147 height 15
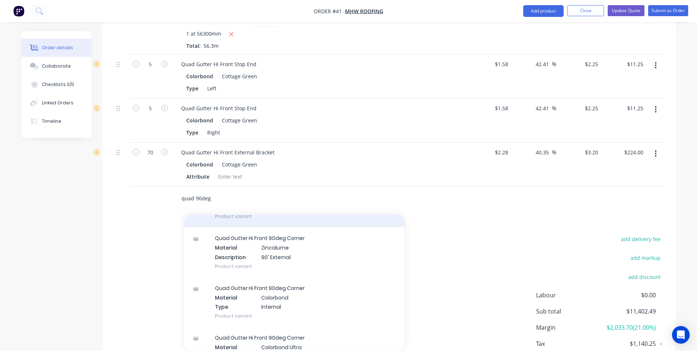
scroll to position [147, 0]
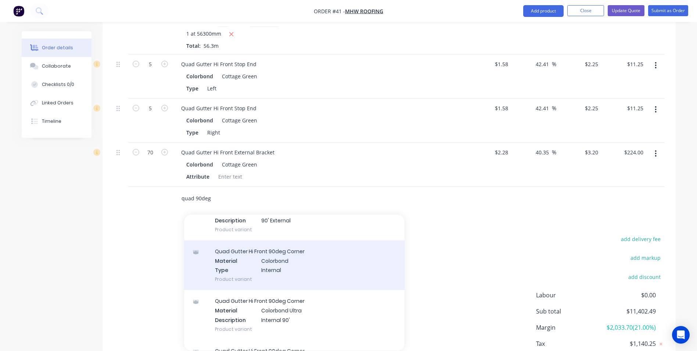
type input "quad 90deg"
click at [280, 247] on div "Quad Gutter Hi Front 90deg Corner Material Colorbond Type Internal Product vari…" at bounding box center [294, 265] width 220 height 50
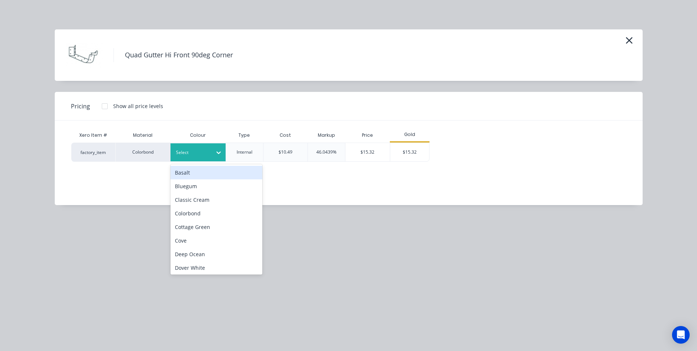
click at [210, 156] on div "Select" at bounding box center [191, 153] width 41 height 10
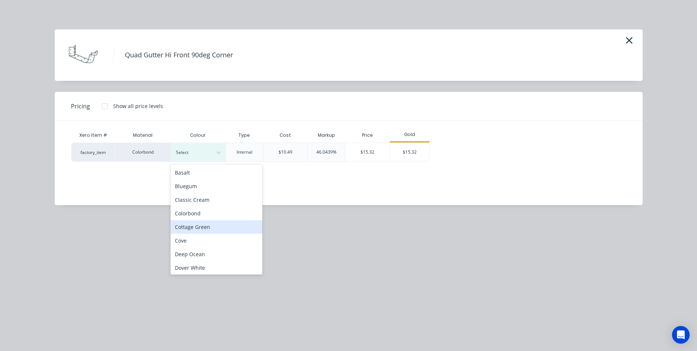
click at [196, 230] on div "Cottage Green" at bounding box center [216, 227] width 92 height 14
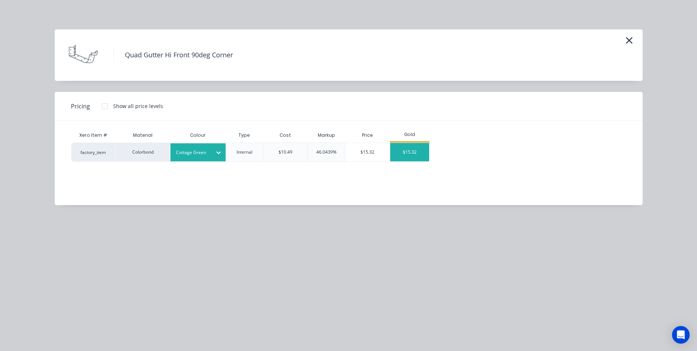
click at [419, 157] on div "$15.32" at bounding box center [409, 152] width 39 height 18
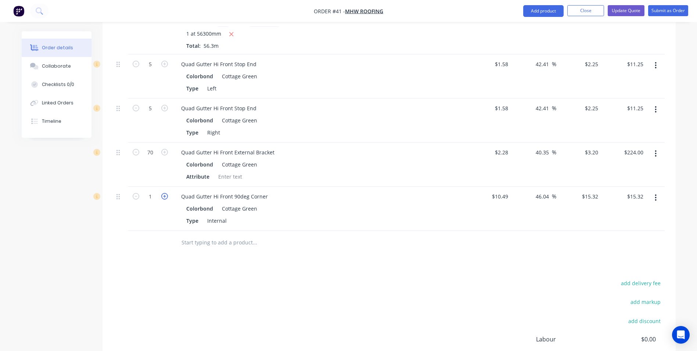
click at [166, 193] on icon "button" at bounding box center [164, 196] width 7 height 7
type input "2"
type input "$30.64"
click at [166, 193] on icon "button" at bounding box center [164, 196] width 7 height 7
type input "3"
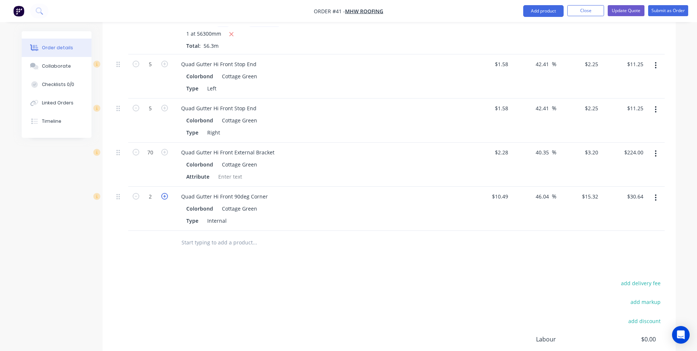
type input "$45.96"
click at [166, 193] on icon "button" at bounding box center [164, 196] width 7 height 7
type input "4"
type input "$61.28"
click at [166, 193] on icon "button" at bounding box center [164, 196] width 7 height 7
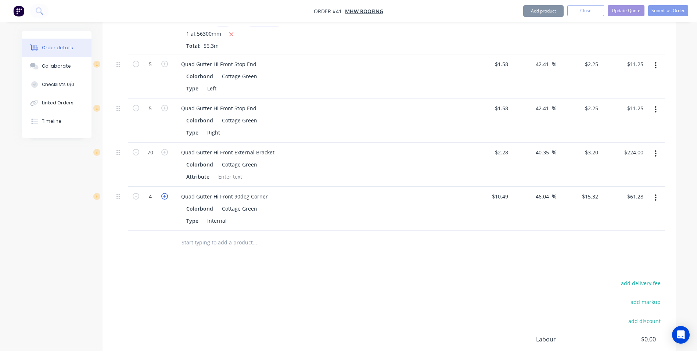
type input "5"
type input "$76.60"
click at [166, 193] on icon "button" at bounding box center [164, 196] width 7 height 7
type input "6"
type input "$91.92"
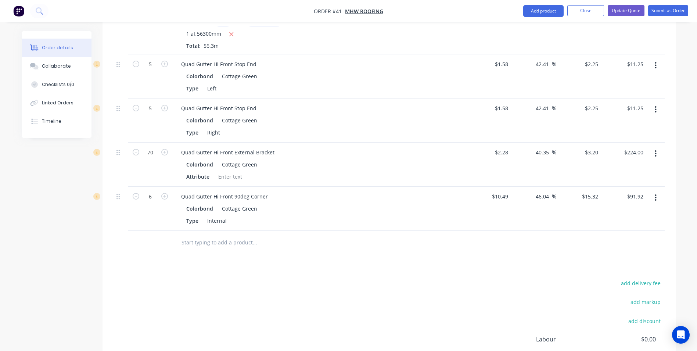
click at [201, 235] on input "text" at bounding box center [254, 242] width 147 height 15
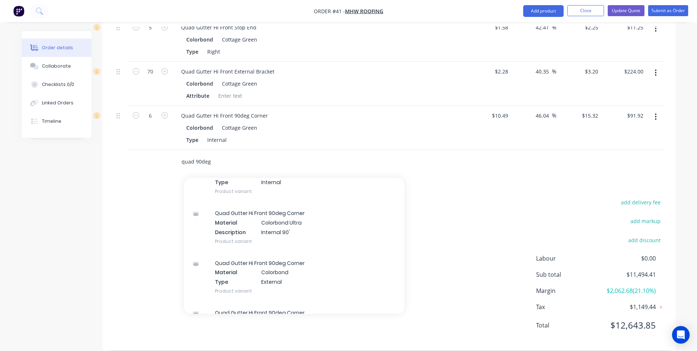
scroll to position [220, 0]
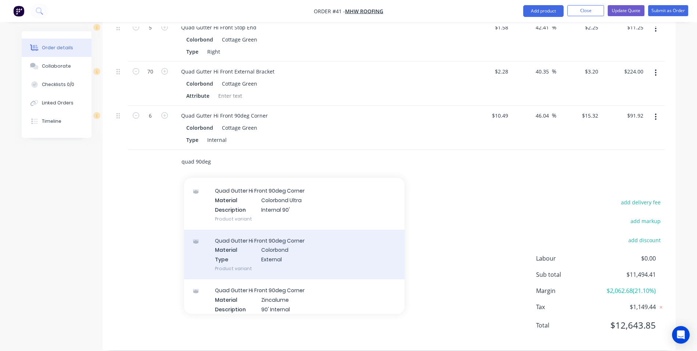
type input "quad 90deg"
click at [289, 237] on div "Quad Gutter Hi Front 90deg Corner Material Colorbond Type External Product vari…" at bounding box center [294, 255] width 220 height 50
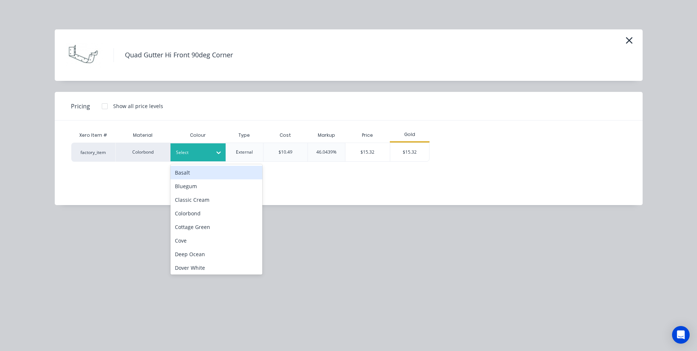
click at [187, 147] on div "Select" at bounding box center [197, 152] width 55 height 18
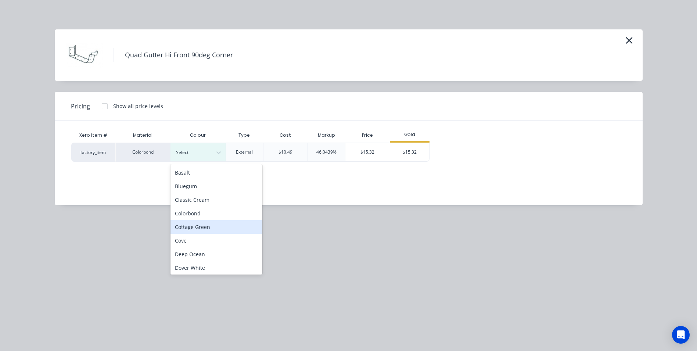
click at [192, 226] on div "Cottage Green" at bounding box center [216, 227] width 92 height 14
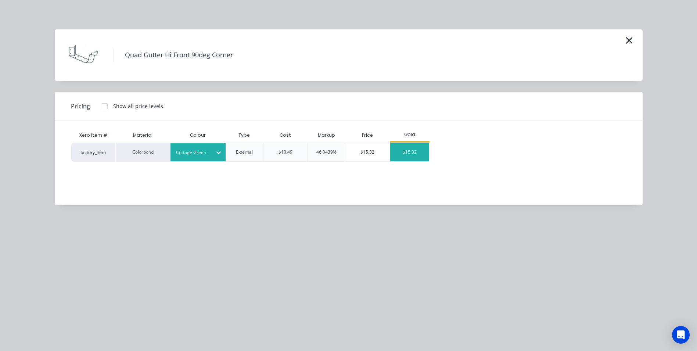
click at [414, 152] on div "$15.32" at bounding box center [409, 152] width 39 height 18
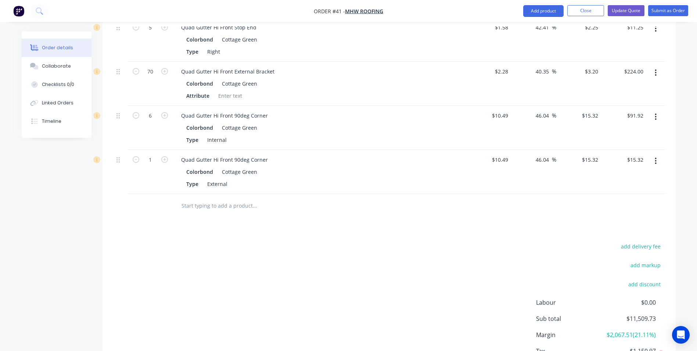
click at [168, 155] on button "button" at bounding box center [165, 159] width 10 height 8
type input "2"
type input "$30.64"
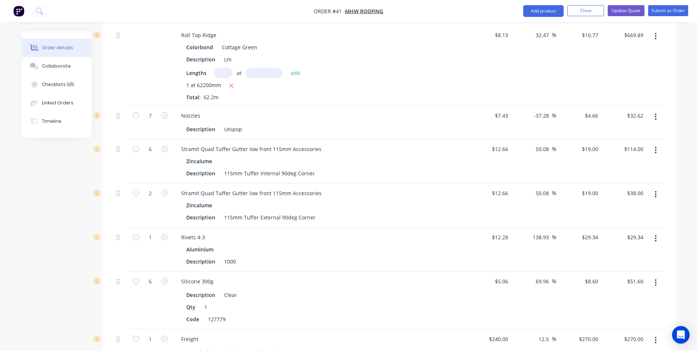
scroll to position [824, 0]
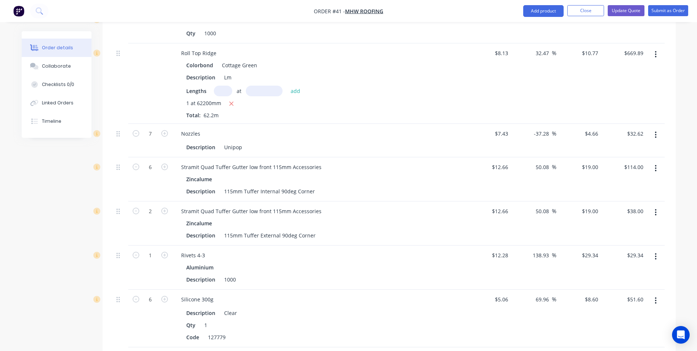
drag, startPoint x: 654, startPoint y: 158, endPoint x: 654, endPoint y: 162, distance: 4.1
click at [655, 162] on button "button" at bounding box center [655, 168] width 17 height 13
click at [615, 226] on div "Delete" at bounding box center [629, 231] width 57 height 11
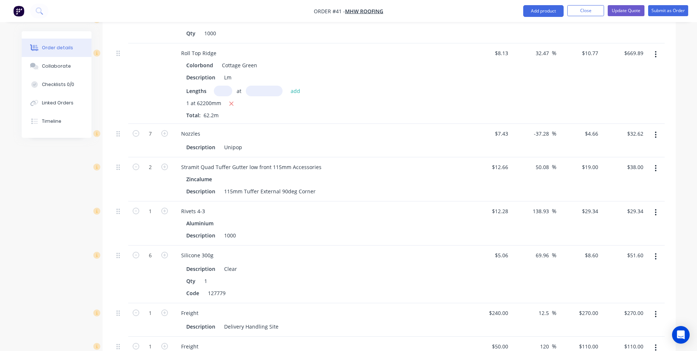
click at [656, 164] on icon "button" at bounding box center [656, 168] width 2 height 8
click at [609, 226] on div "Delete" at bounding box center [629, 231] width 57 height 11
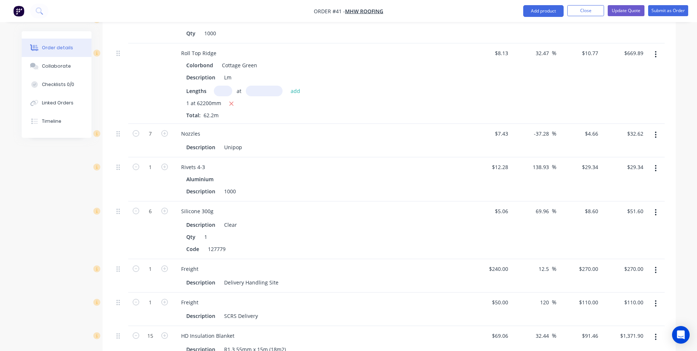
click at [658, 162] on button "button" at bounding box center [655, 168] width 17 height 13
click at [607, 182] on div "Edit" at bounding box center [629, 187] width 57 height 11
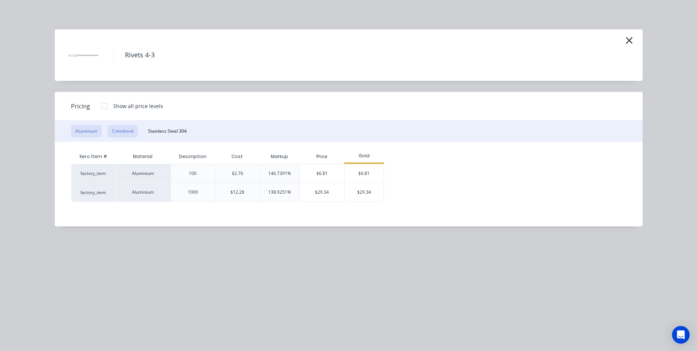
click at [122, 132] on button "Colorbond" at bounding box center [123, 131] width 30 height 12
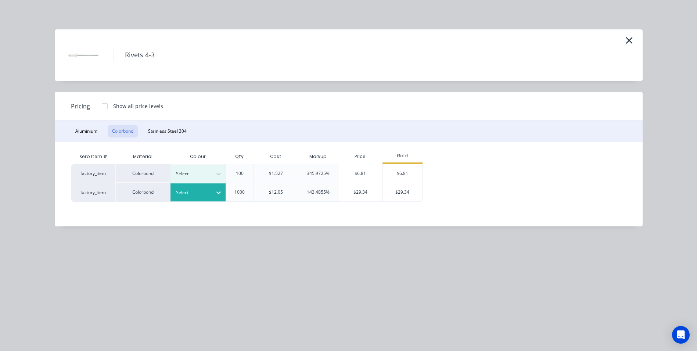
click at [201, 192] on div at bounding box center [192, 192] width 33 height 8
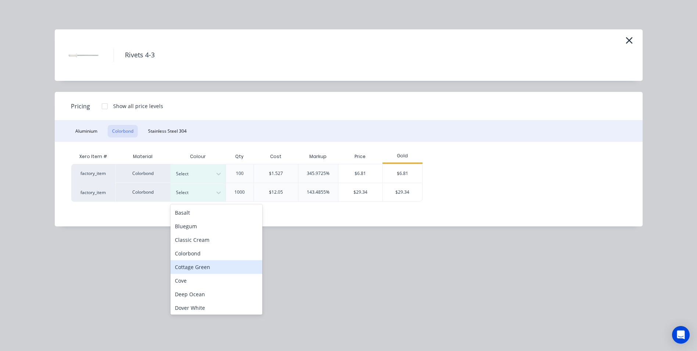
click at [192, 267] on div "Cottage Green" at bounding box center [216, 267] width 92 height 14
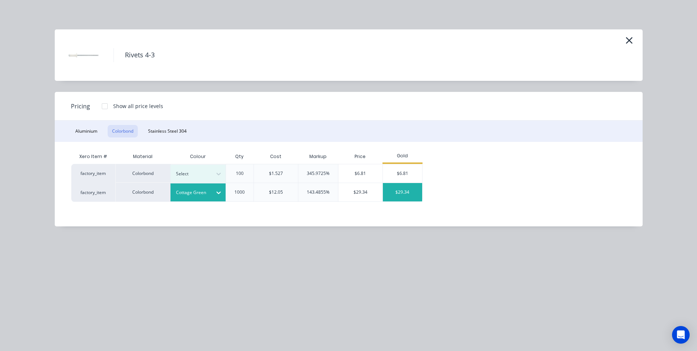
click at [418, 193] on div "$29.34" at bounding box center [402, 192] width 39 height 18
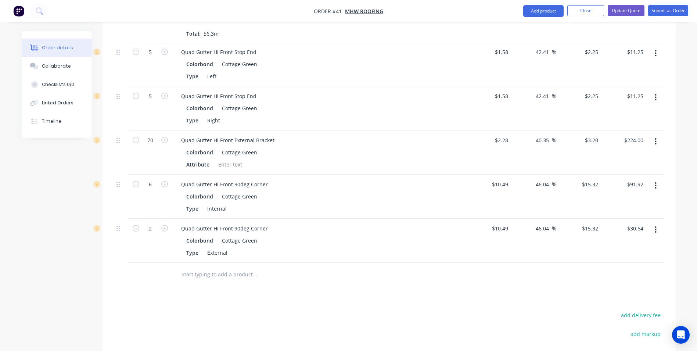
scroll to position [1265, 0]
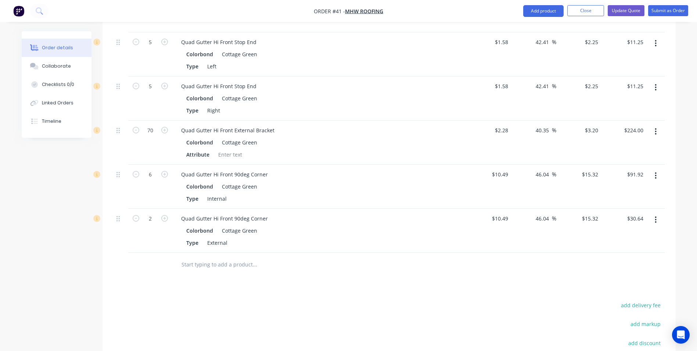
click at [222, 257] on input "text" at bounding box center [254, 264] width 147 height 15
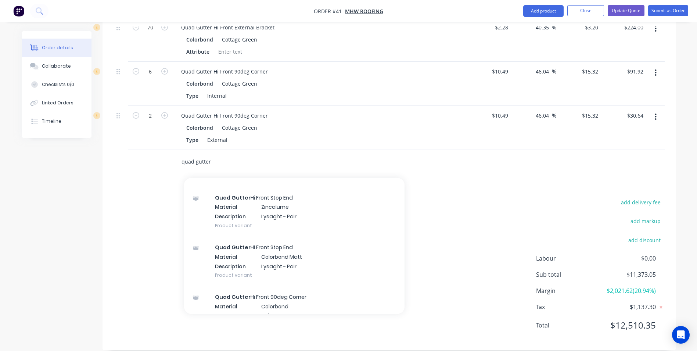
scroll to position [2424, 0]
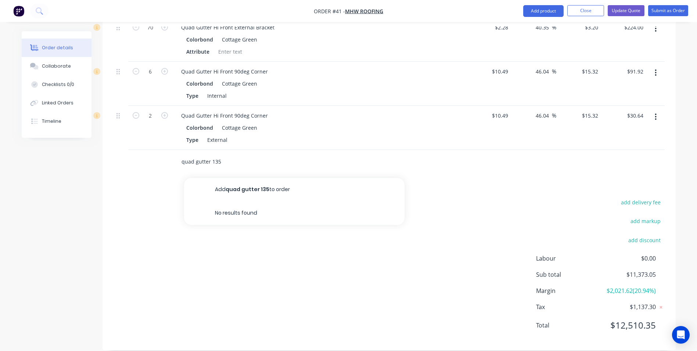
click at [231, 154] on input "quad gutter 135" at bounding box center [254, 161] width 147 height 15
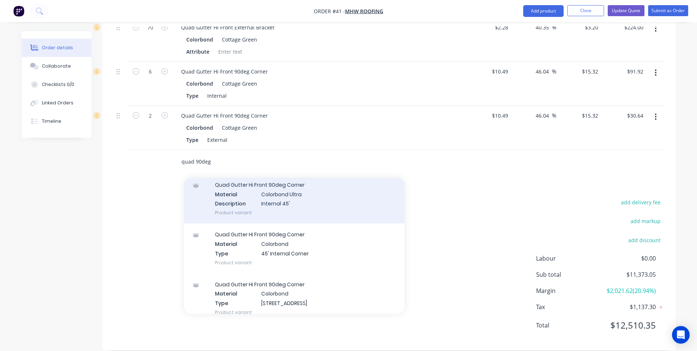
scroll to position [588, 0]
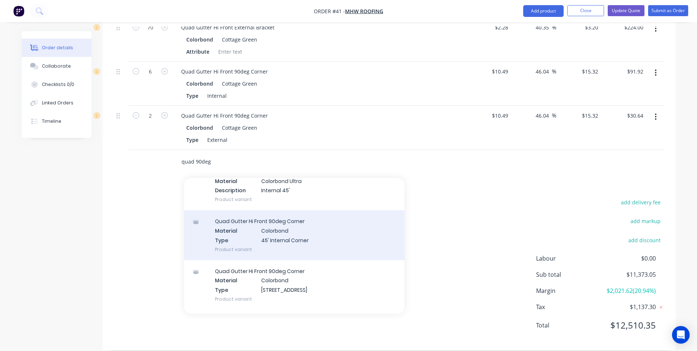
type input "quad 90deg"
click at [271, 226] on div "Quad Gutter Hi Front 90deg Corner Material Colorbond Type 45' Internal Corner P…" at bounding box center [294, 235] width 220 height 50
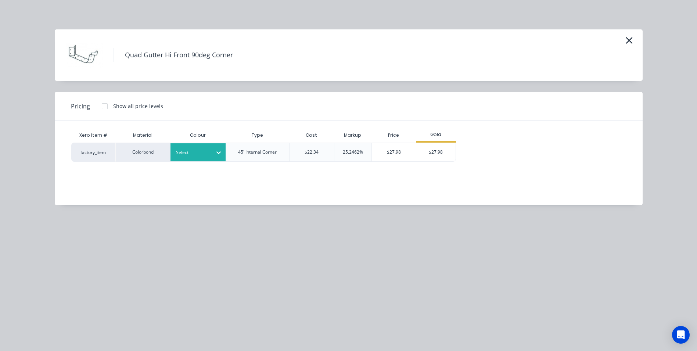
click at [215, 153] on div at bounding box center [218, 153] width 13 height 12
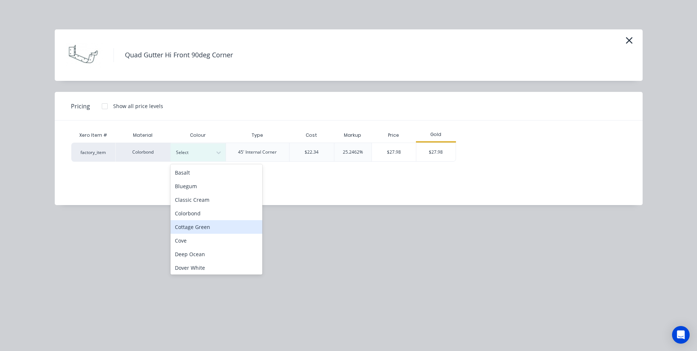
click at [204, 230] on div "Cottage Green" at bounding box center [216, 227] width 92 height 14
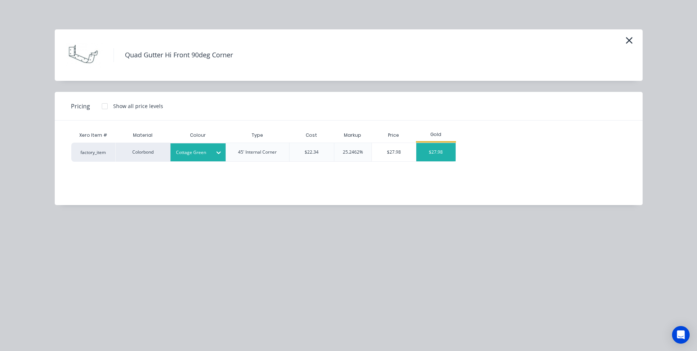
click at [436, 154] on div "$27.98" at bounding box center [435, 152] width 39 height 18
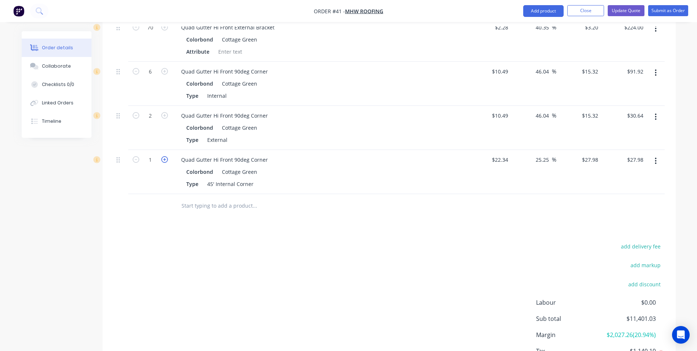
click at [163, 156] on icon "button" at bounding box center [164, 159] width 7 height 7
type input "2"
type input "$55.96"
click at [269, 243] on div "add delivery fee add markup add discount Labour $0.00 Sub total $11,429.01 Marg…" at bounding box center [389, 312] width 551 height 142
drag, startPoint x: 655, startPoint y: 149, endPoint x: 656, endPoint y: 153, distance: 4.1
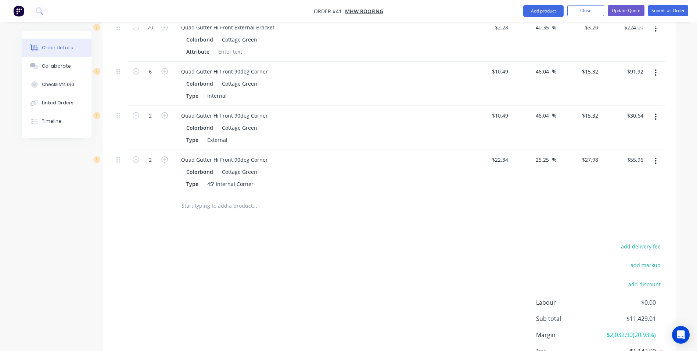
click at [656, 157] on icon "button" at bounding box center [656, 161] width 2 height 8
click at [634, 219] on div "Delete" at bounding box center [629, 224] width 57 height 11
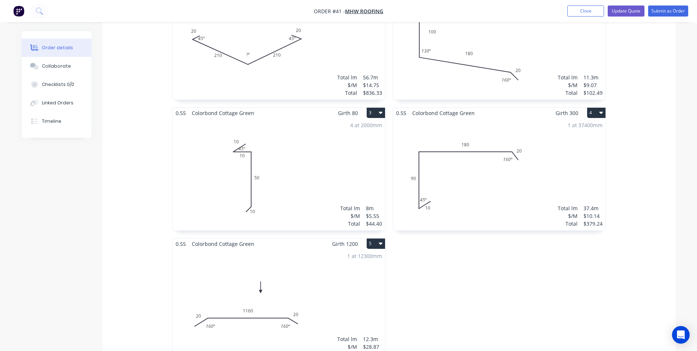
scroll to position [266, 0]
click at [592, 108] on button "4" at bounding box center [596, 113] width 18 height 10
click at [560, 155] on div "Delete" at bounding box center [570, 160] width 57 height 11
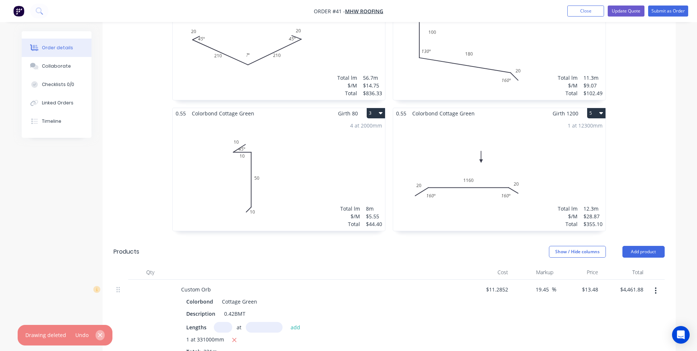
click at [99, 333] on icon "button" at bounding box center [100, 335] width 5 height 7
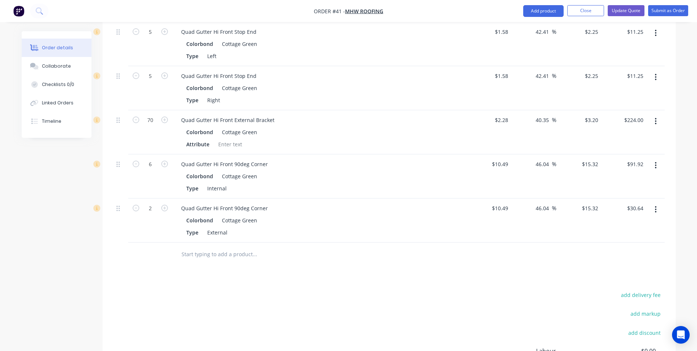
scroll to position [1147, 0]
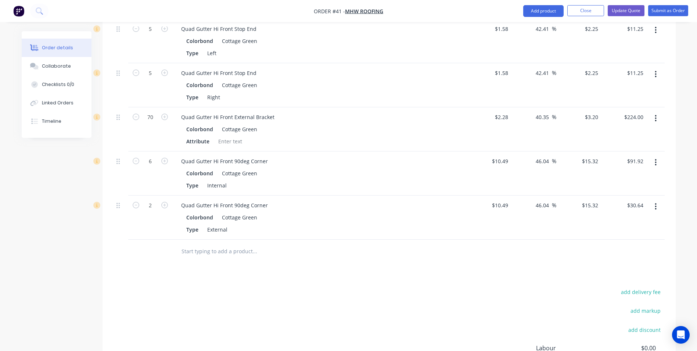
click at [217, 244] on input "text" at bounding box center [254, 251] width 147 height 15
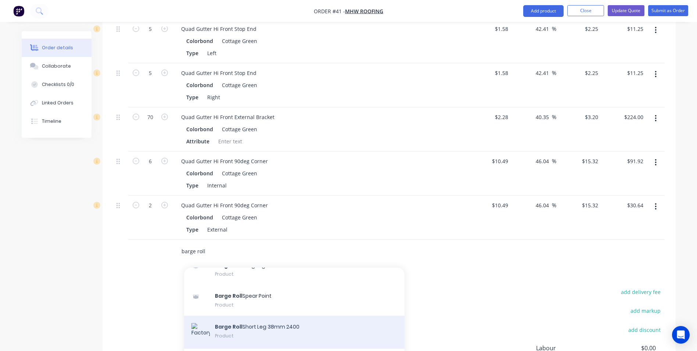
type input "barge roll"
click at [263, 318] on div "Barge Roll Short Leg 38mm 2400 Product" at bounding box center [294, 332] width 220 height 33
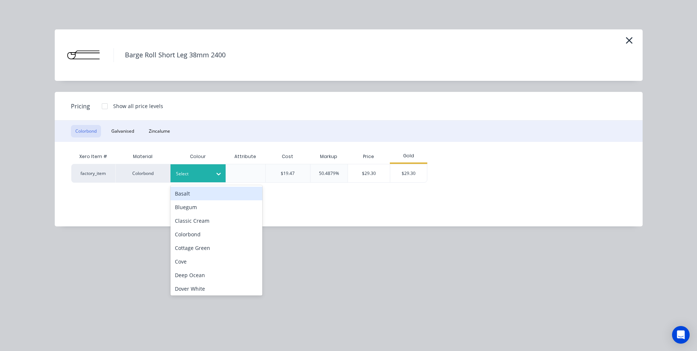
click at [201, 170] on div at bounding box center [192, 174] width 33 height 8
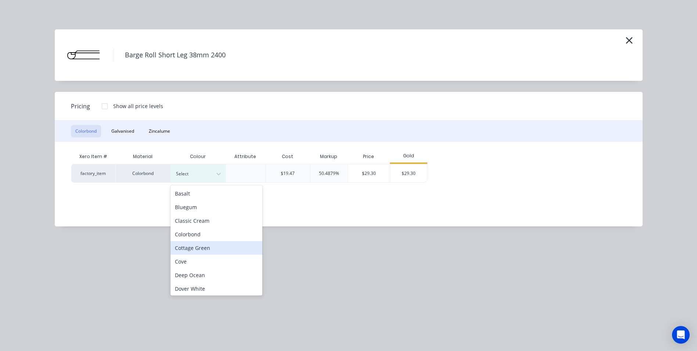
click at [190, 248] on div "Cottage Green" at bounding box center [216, 248] width 92 height 14
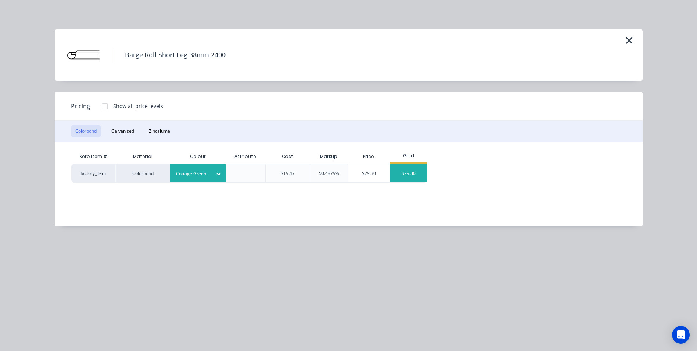
click at [404, 178] on div "$29.30" at bounding box center [408, 173] width 37 height 18
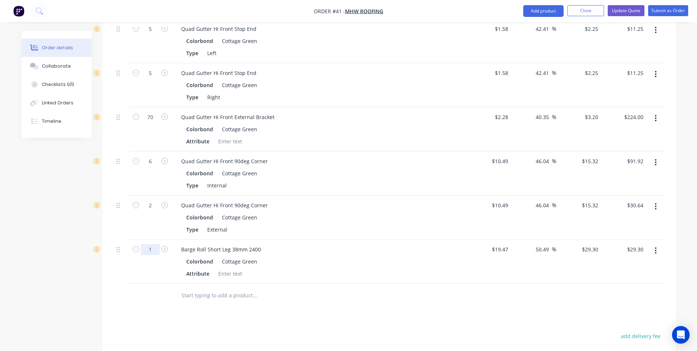
click at [158, 244] on input "1" at bounding box center [150, 249] width 19 height 11
type input "17"
type input "$498.10"
click at [213, 288] on input "text" at bounding box center [254, 295] width 147 height 15
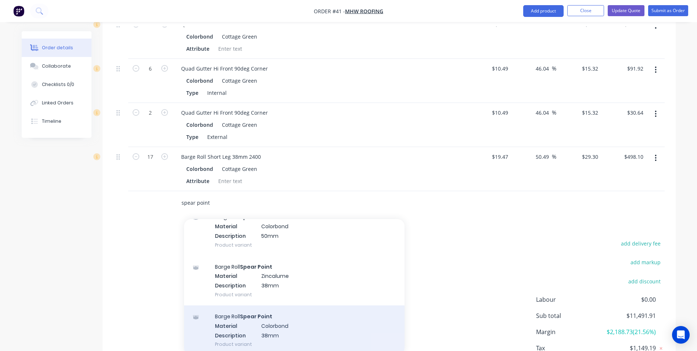
scroll to position [1257, 0]
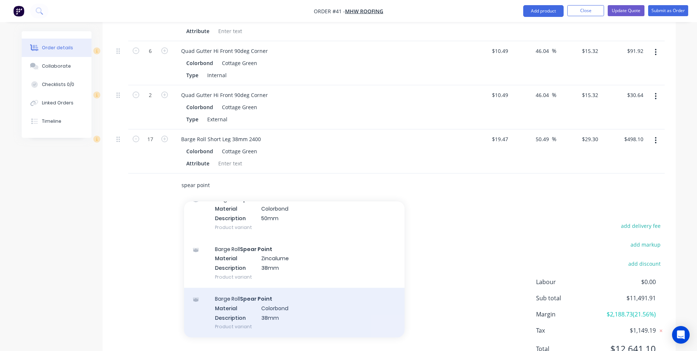
type input "spear point"
click at [246, 296] on div "Barge Roll Spear Point Material Colorbond Description 38mm Product variant" at bounding box center [294, 313] width 220 height 50
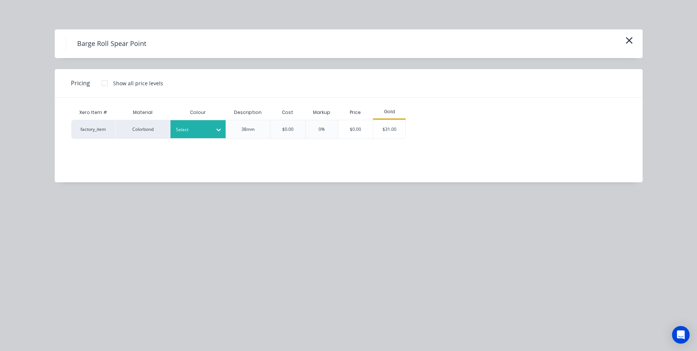
click at [193, 125] on div "Select" at bounding box center [191, 130] width 41 height 10
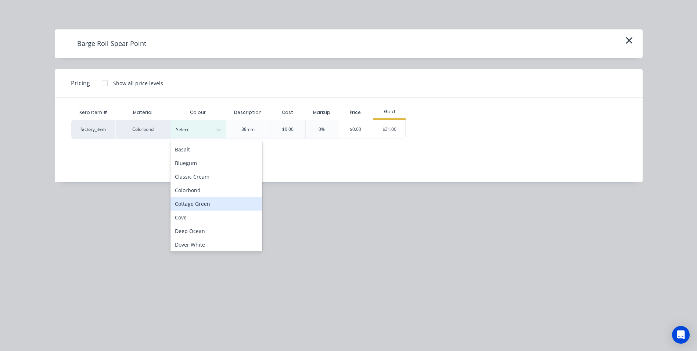
click at [193, 199] on div "Cottage Green" at bounding box center [216, 204] width 92 height 14
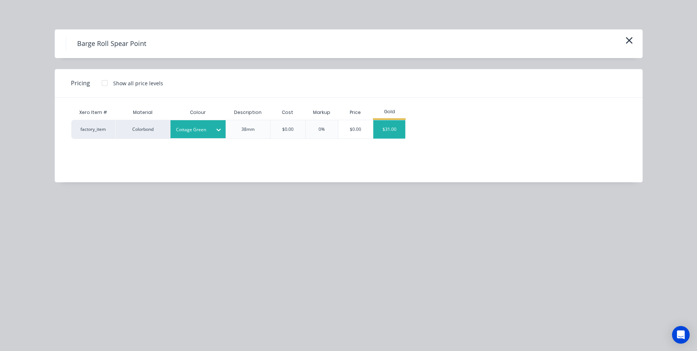
click at [380, 133] on div "$31.00" at bounding box center [389, 129] width 32 height 18
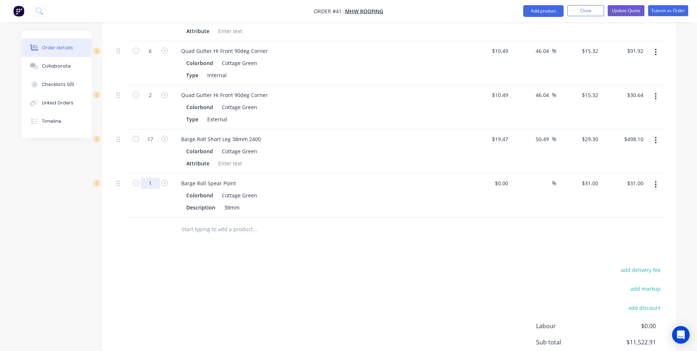
click at [155, 178] on input "1" at bounding box center [150, 183] width 19 height 11
type input "12"
type input "$372.00"
click at [243, 270] on div "add delivery fee add markup add discount Labour $0.00 Sub total $11,522.91 Marg…" at bounding box center [389, 336] width 551 height 142
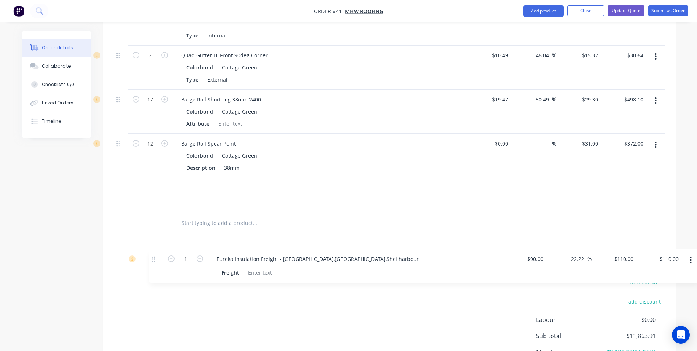
scroll to position [1264, 0]
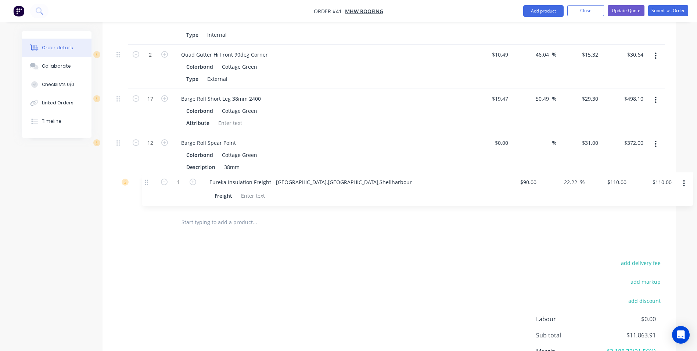
drag, startPoint x: 116, startPoint y: 125, endPoint x: 145, endPoint y: 183, distance: 64.9
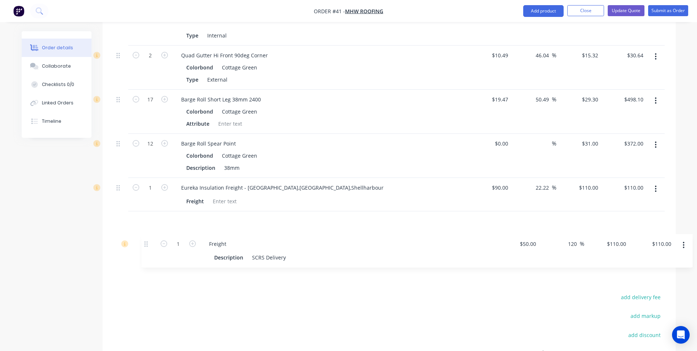
scroll to position [1231, 0]
drag, startPoint x: 120, startPoint y: 125, endPoint x: 138, endPoint y: 209, distance: 86.0
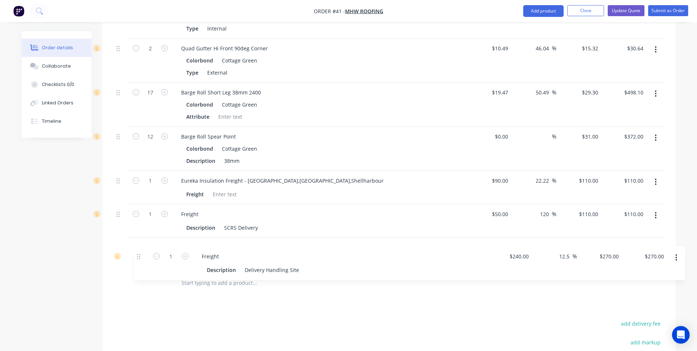
scroll to position [1206, 0]
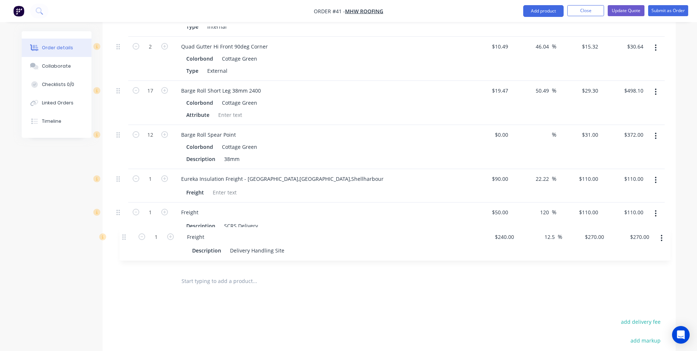
drag, startPoint x: 118, startPoint y: 124, endPoint x: 125, endPoint y: 241, distance: 117.8
click at [506, 129] on input at bounding box center [507, 134] width 8 height 11
type input "0"
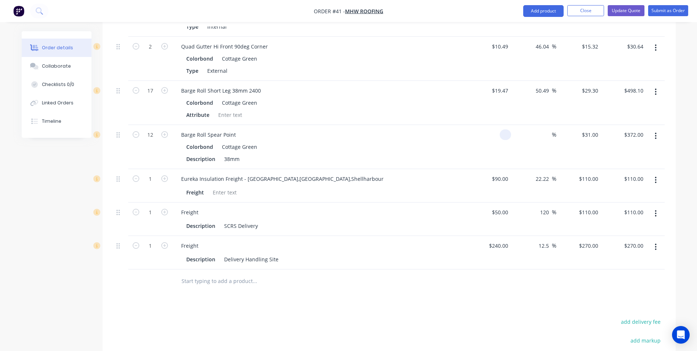
type input "$0.00"
type input "$24.65"
type input "$295.80"
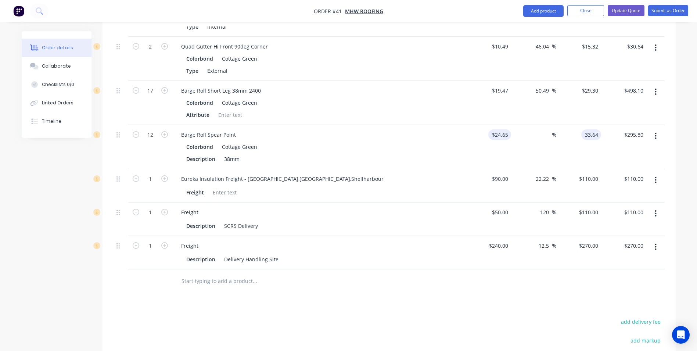
type input "33.64"
type input "36.47"
type input "$33.64"
type input "$403.68"
click at [439, 141] on div "Colorbond Cottage Green" at bounding box center [319, 146] width 266 height 11
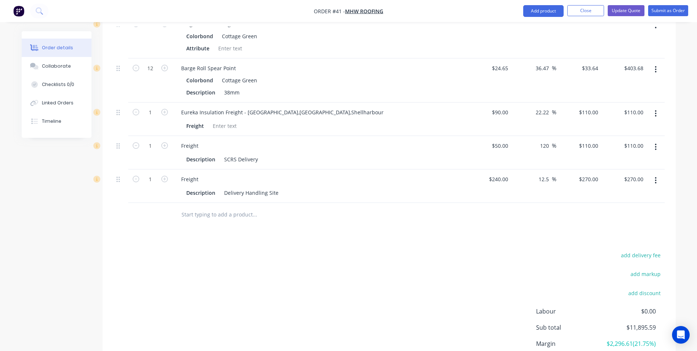
scroll to position [1325, 0]
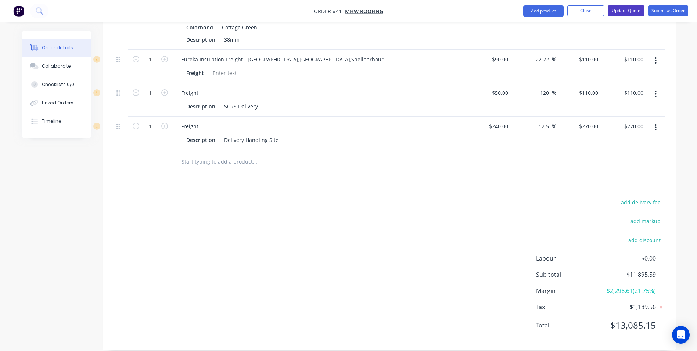
click at [622, 12] on button "Update Quote" at bounding box center [626, 10] width 37 height 11
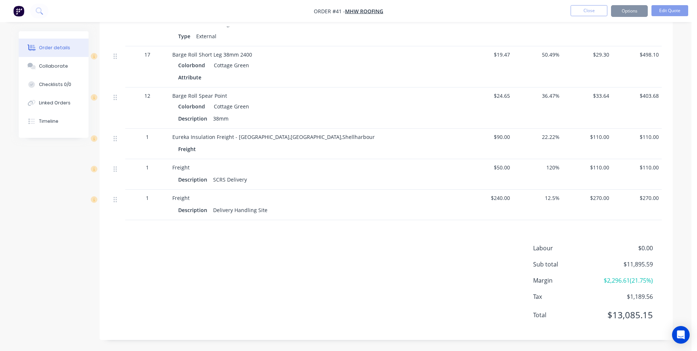
scroll to position [0, 0]
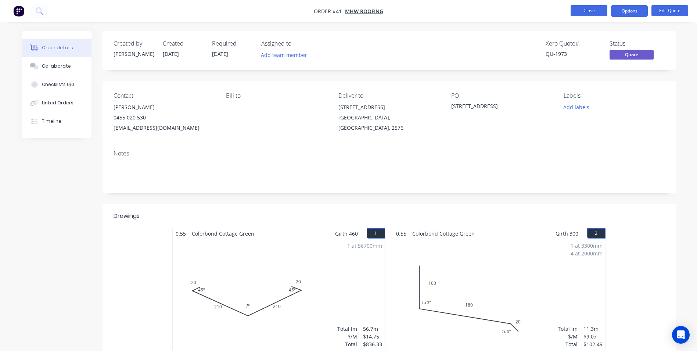
click at [590, 9] on button "Close" at bounding box center [588, 10] width 37 height 11
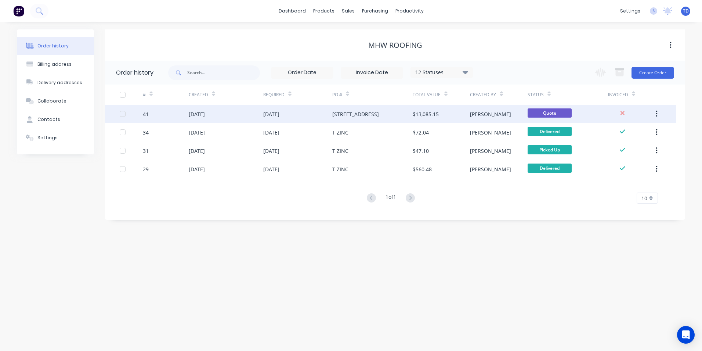
click at [443, 115] on div "$13,085.15" at bounding box center [441, 114] width 57 height 18
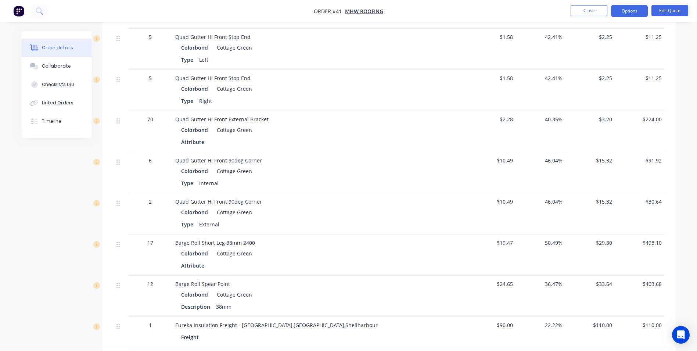
scroll to position [955, 0]
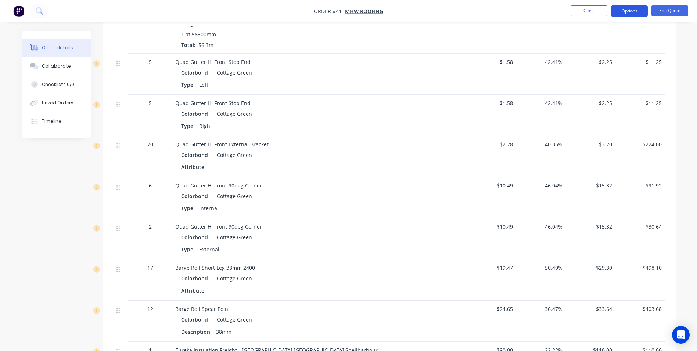
click at [628, 10] on button "Options" at bounding box center [629, 11] width 37 height 12
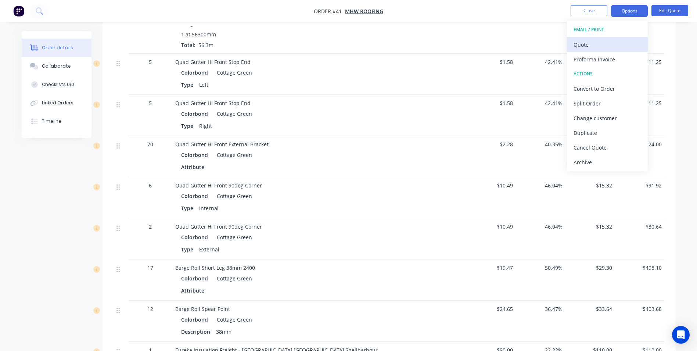
click at [597, 42] on div "Quote" at bounding box center [607, 44] width 68 height 11
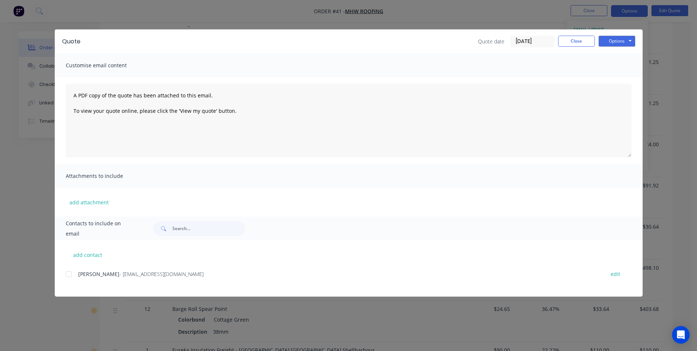
drag, startPoint x: 65, startPoint y: 273, endPoint x: 88, endPoint y: 276, distance: 22.7
click at [67, 274] on div at bounding box center [68, 274] width 15 height 15
click at [609, 46] on button "Options" at bounding box center [616, 41] width 37 height 11
click at [615, 78] on button "Email" at bounding box center [621, 78] width 47 height 12
click at [565, 43] on button "Close" at bounding box center [576, 41] width 37 height 11
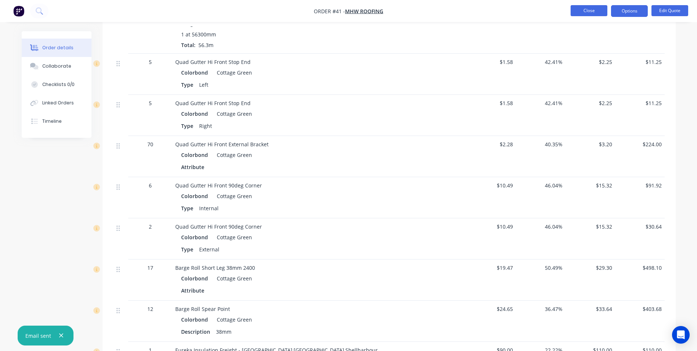
click at [585, 10] on button "Close" at bounding box center [588, 10] width 37 height 11
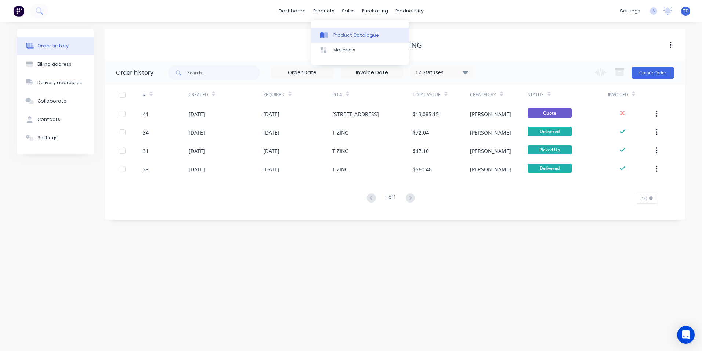
click at [344, 39] on link "Product Catalogue" at bounding box center [360, 35] width 97 height 15
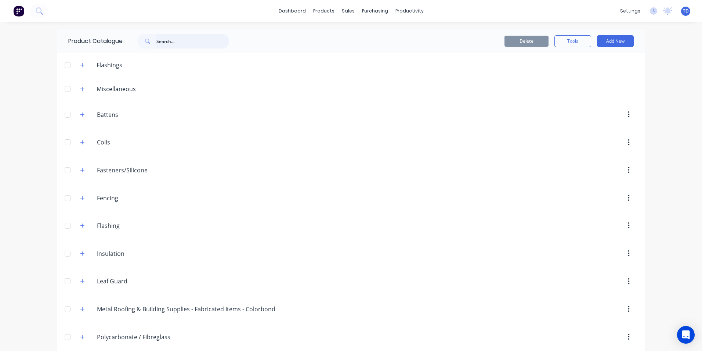
click at [181, 38] on input "text" at bounding box center [192, 41] width 73 height 15
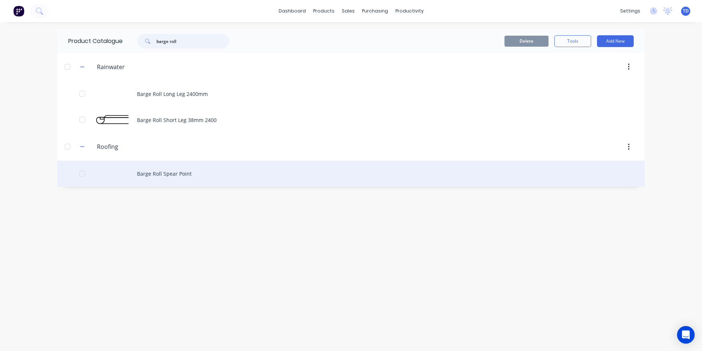
type input "barge roll"
click at [181, 177] on div "Barge Roll Spear Point" at bounding box center [351, 174] width 588 height 26
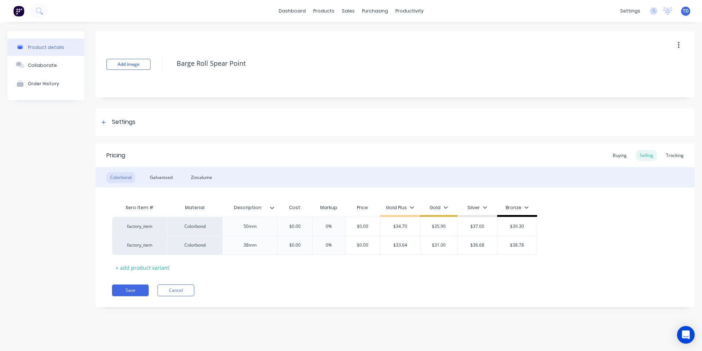
type textarea "x"
click at [617, 156] on div "Buying" at bounding box center [619, 155] width 21 height 11
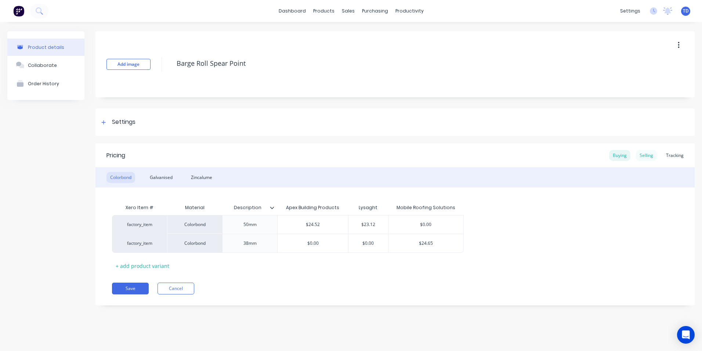
click at [648, 155] on div "Selling" at bounding box center [646, 155] width 21 height 11
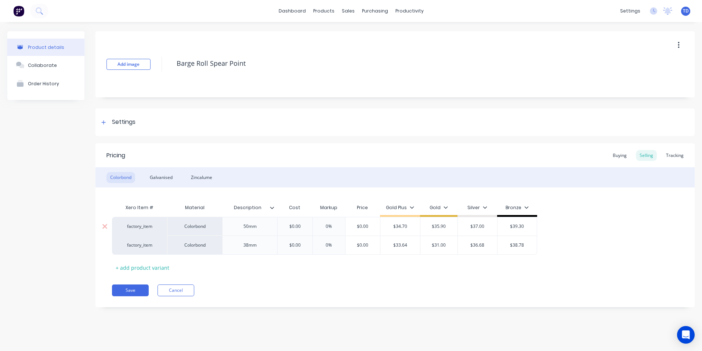
type input "$0.00"
click at [300, 224] on input "$0.00" at bounding box center [295, 226] width 37 height 7
type textarea "x"
type input "2"
type textarea "x"
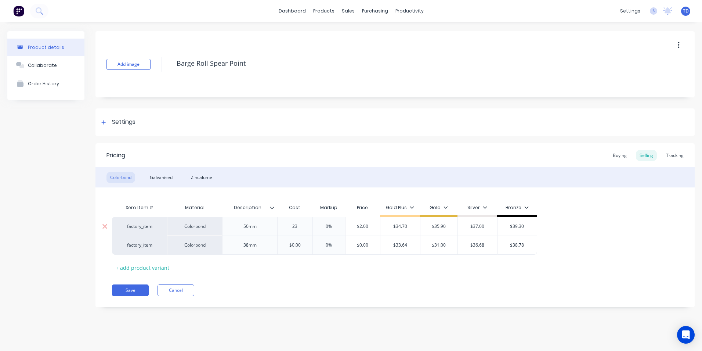
type input "23."
type textarea "x"
type input "23.1"
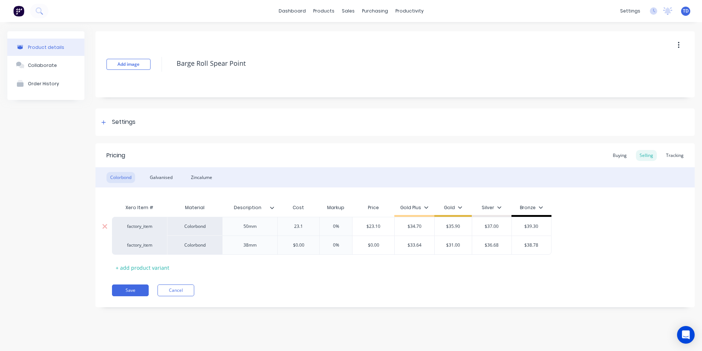
type textarea "x"
type input "23.12"
type input "0%"
type input "$23.12"
type textarea "x"
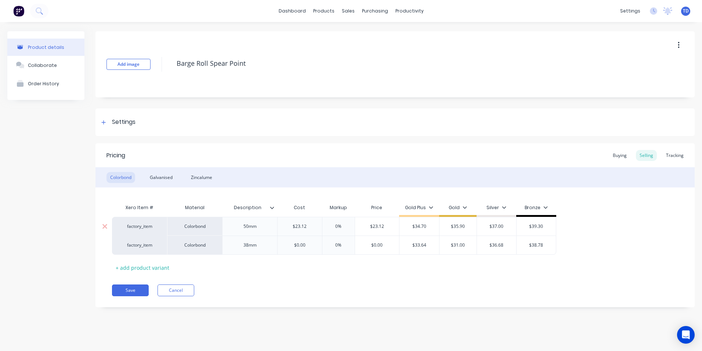
type input "3"
type textarea "x"
type input "35"
type textarea "x"
type input "353"
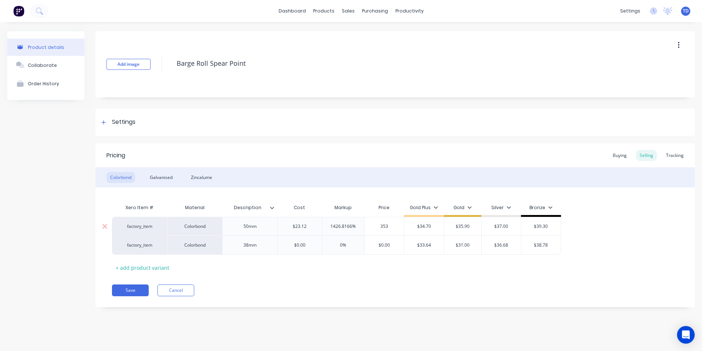
type textarea "x"
type input "35390"
type textarea "x"
type input "35390"
type input "152970.9343%"
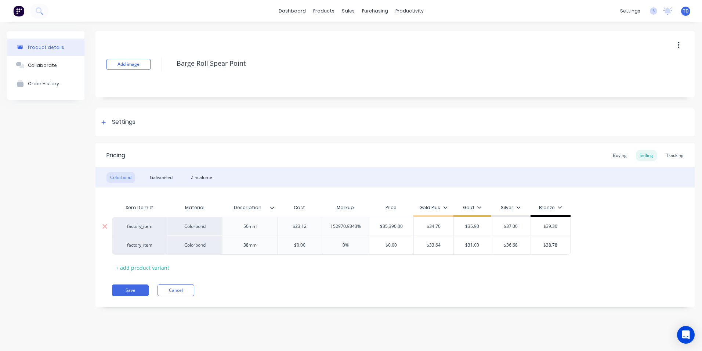
type input "$35,390.00"
type textarea "x"
type input "3"
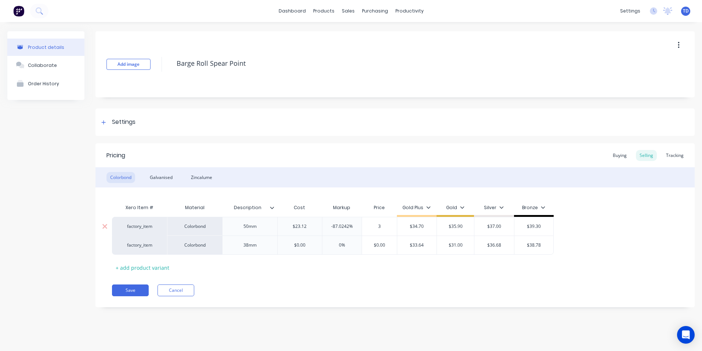
type textarea "x"
type input "35."
type textarea "x"
type input "35.90"
type input "$34.70"
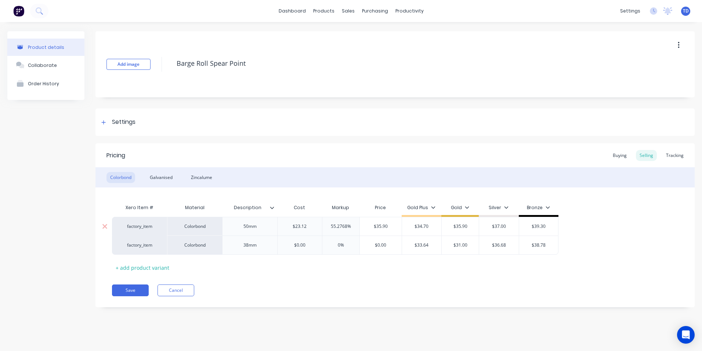
type input "$35.90"
type input "$37.00"
type input "$39.30"
type textarea "x"
type input "$0.00"
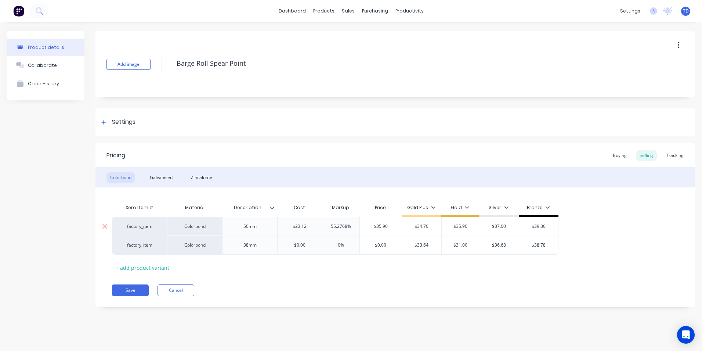
type textarea "x"
type input "2"
type textarea "x"
type input "24."
type textarea "x"
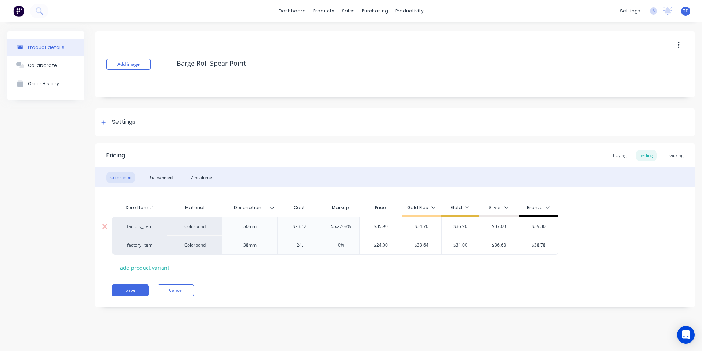
type input "24.6"
type textarea "x"
type input "24.65"
type input "0%"
type input "$24.65"
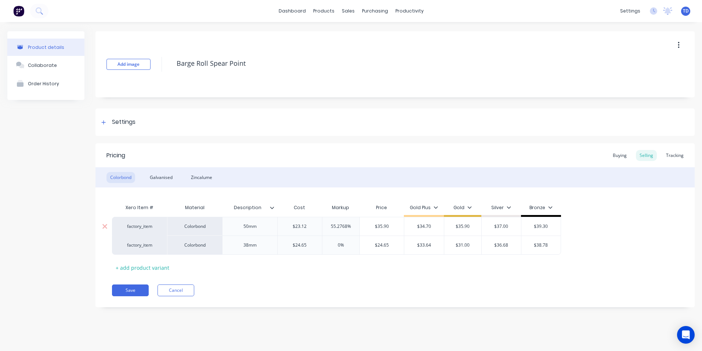
type textarea "x"
type input "3"
type textarea "x"
type input "31.00"
type input "$33.64"
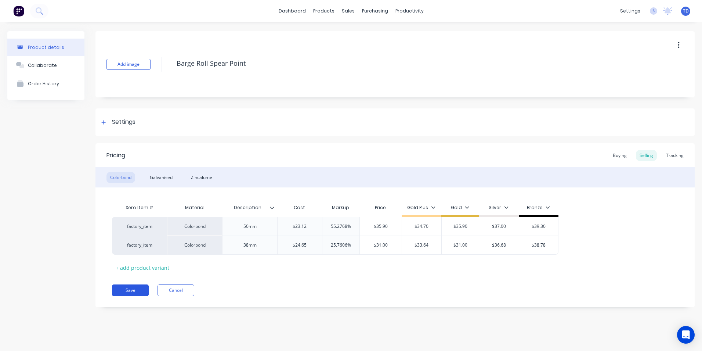
click at [129, 290] on button "Save" at bounding box center [130, 290] width 37 height 12
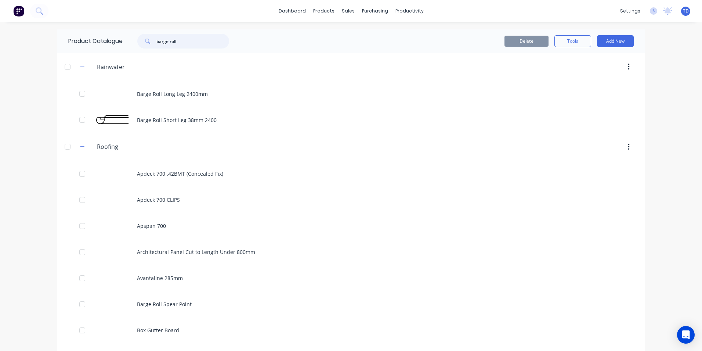
click at [199, 41] on input "barge roll" at bounding box center [192, 41] width 73 height 15
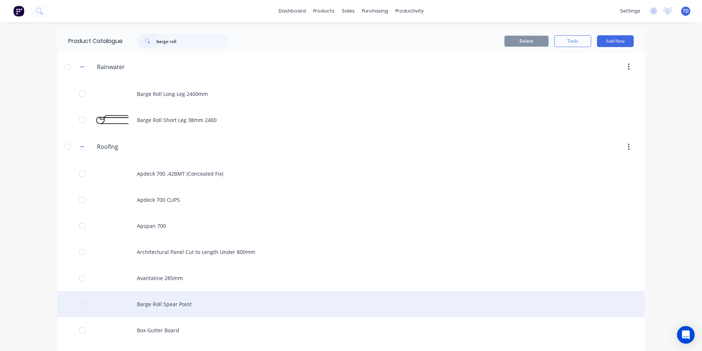
click at [176, 305] on div "Barge Roll Spear Point" at bounding box center [351, 304] width 588 height 26
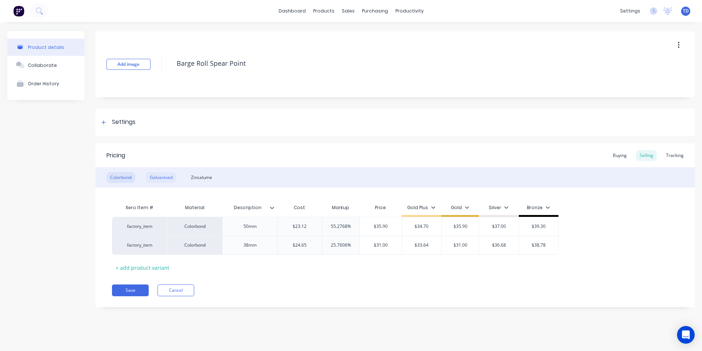
type textarea "x"
click at [164, 179] on div "Galvanised" at bounding box center [161, 177] width 30 height 11
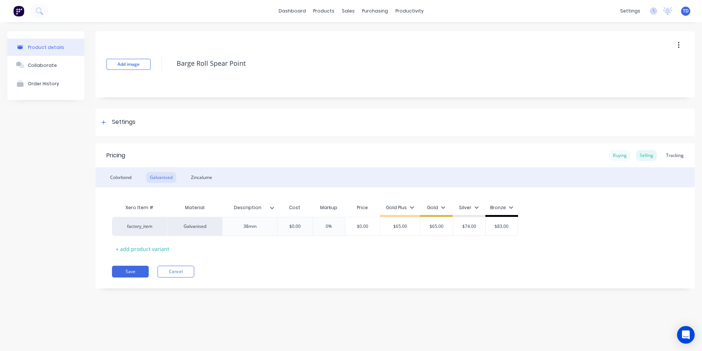
click at [623, 154] on div "Buying" at bounding box center [619, 155] width 21 height 11
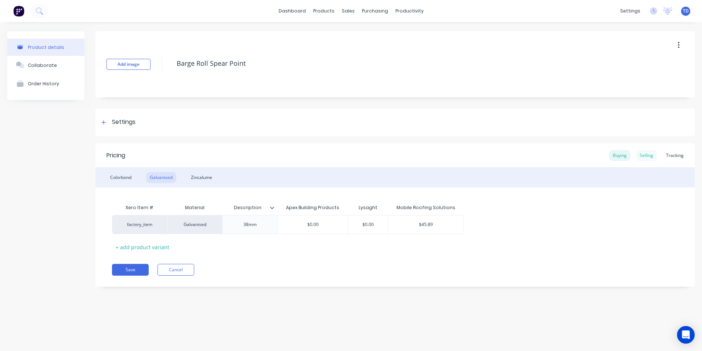
click at [647, 153] on div "Selling" at bounding box center [646, 155] width 21 height 11
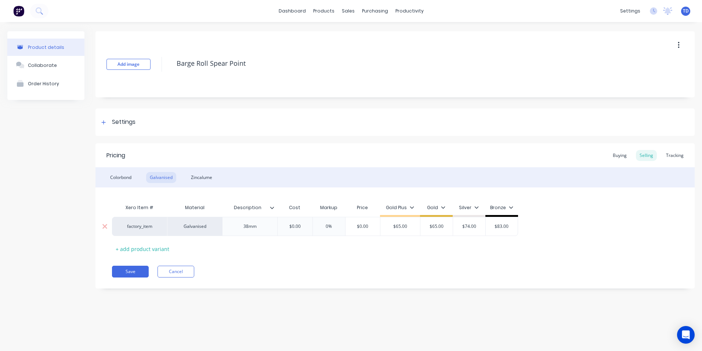
type input "$0.00"
click at [307, 226] on input "$0.00" at bounding box center [295, 226] width 37 height 7
type textarea "x"
type input "4"
type textarea "x"
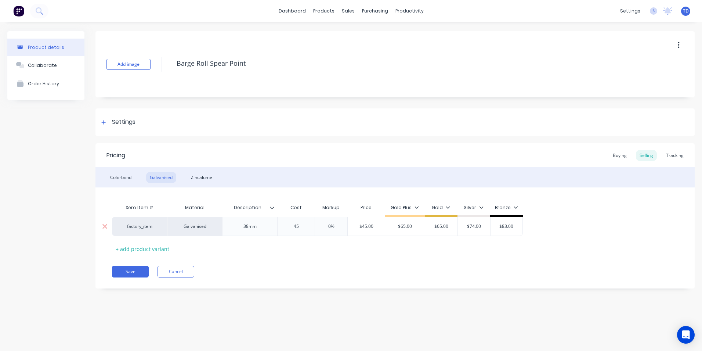
type input "45."
type textarea "x"
type input "45.8"
type textarea "x"
type input "45.89"
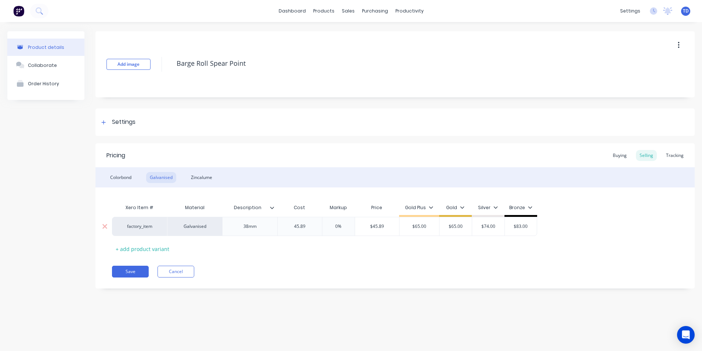
type input "0%"
type input "$45.89"
type textarea "x"
type input "6"
type textarea "x"
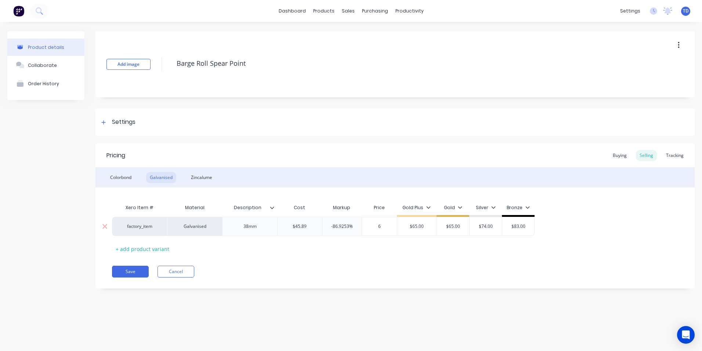
type input "62"
type textarea "x"
type input "6"
type textarea "x"
type input "65"
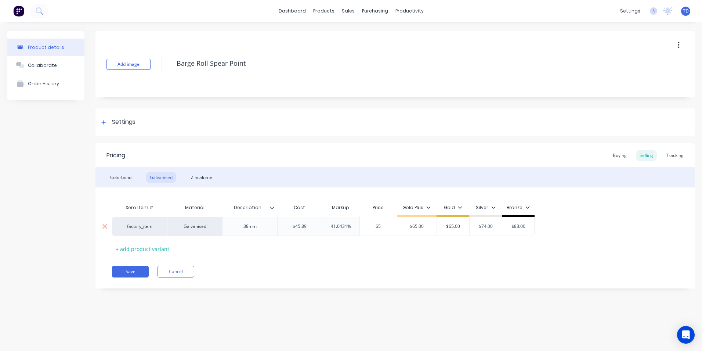
type input "$65.00"
click at [205, 181] on div "Zincalume" at bounding box center [201, 177] width 29 height 11
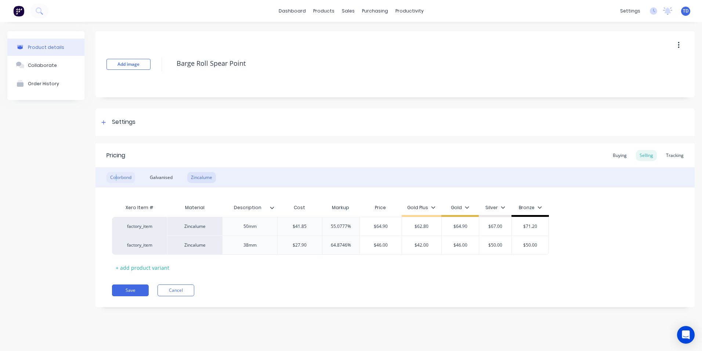
click at [117, 179] on div "Colorbond" at bounding box center [121, 177] width 29 height 11
click at [126, 287] on button "Save" at bounding box center [130, 290] width 37 height 12
type textarea "x"
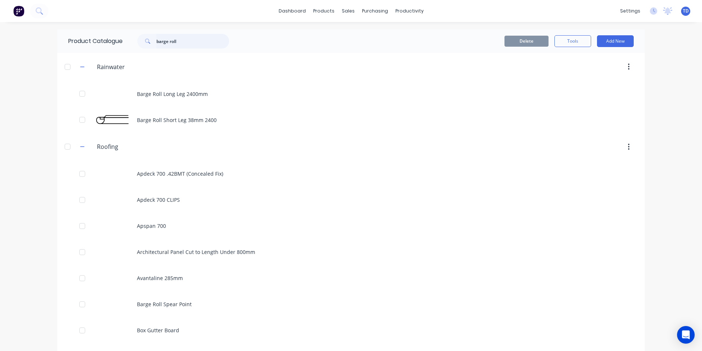
click at [175, 39] on input "barge roll" at bounding box center [192, 41] width 73 height 15
type input "b"
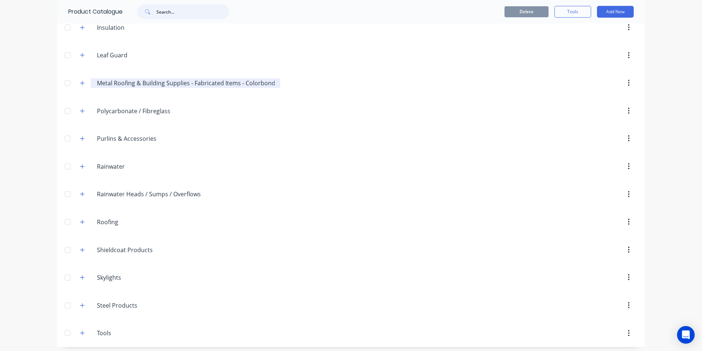
scroll to position [229, 0]
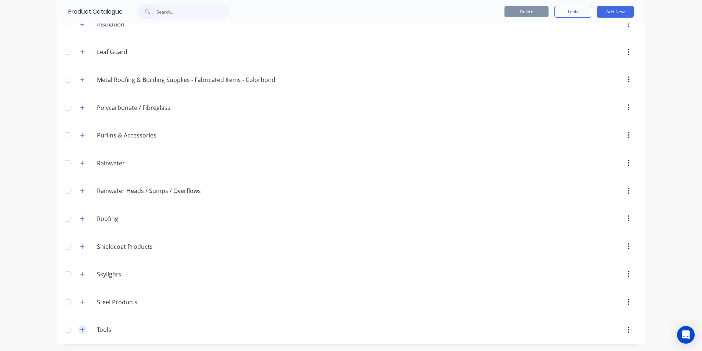
click at [80, 328] on icon "button" at bounding box center [82, 329] width 4 height 5
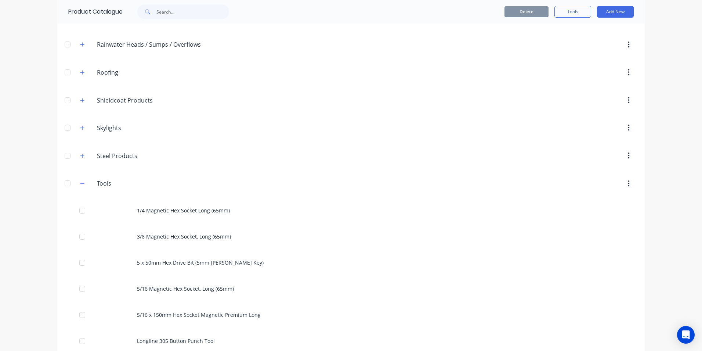
scroll to position [376, 0]
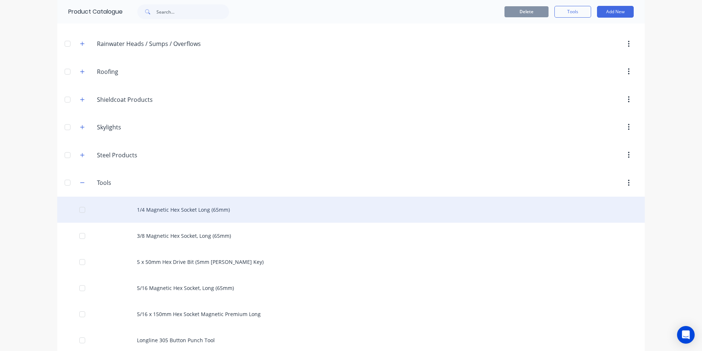
click at [189, 215] on div "1/4 Magnetic Hex Socket Long (65mm)" at bounding box center [351, 210] width 588 height 26
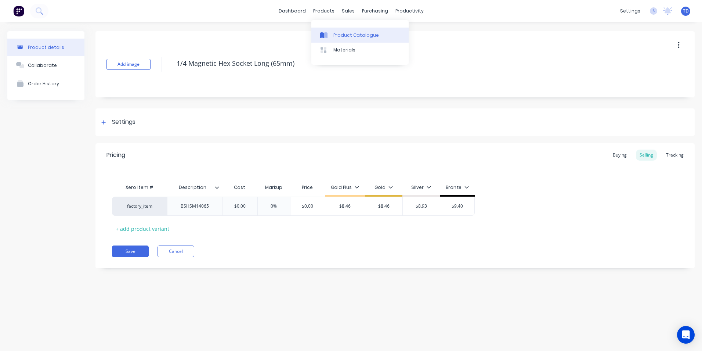
click at [336, 39] on link "Product Catalogue" at bounding box center [360, 35] width 97 height 15
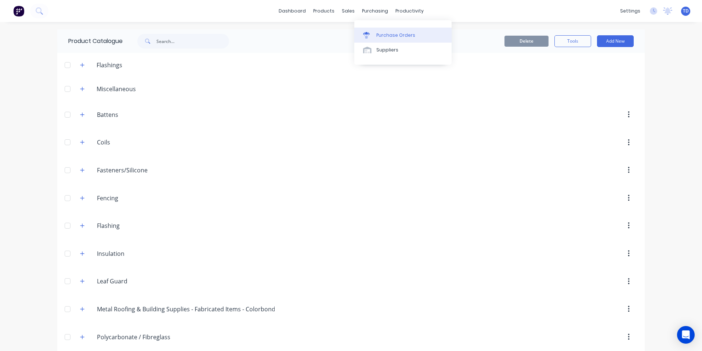
click at [377, 35] on div "Purchase Orders" at bounding box center [396, 35] width 39 height 7
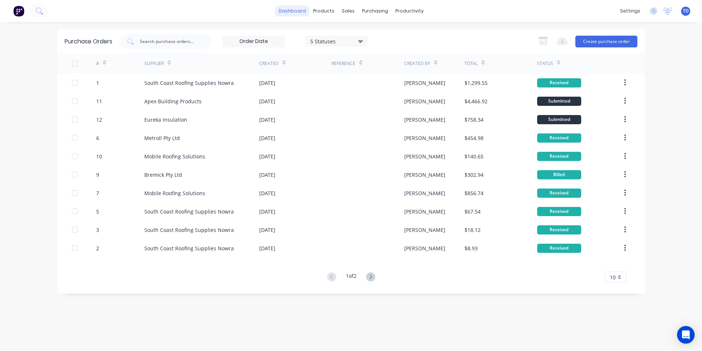
click at [293, 14] on link "dashboard" at bounding box center [292, 11] width 35 height 11
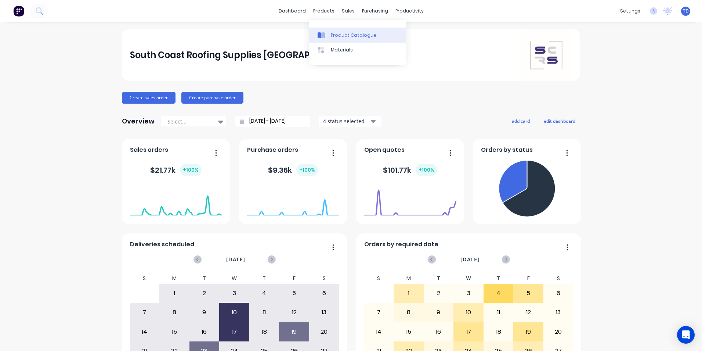
click at [334, 36] on div "Product Catalogue" at bounding box center [354, 35] width 46 height 7
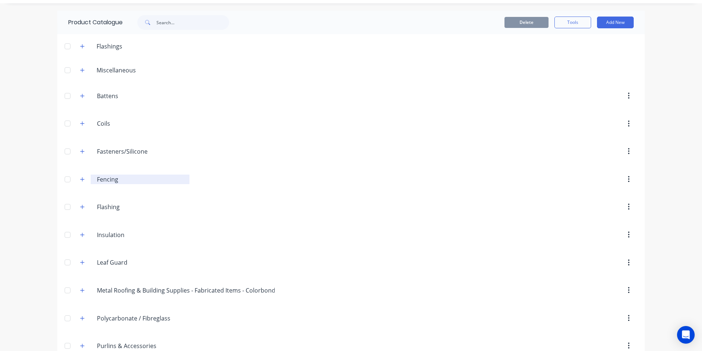
scroll to position [37, 0]
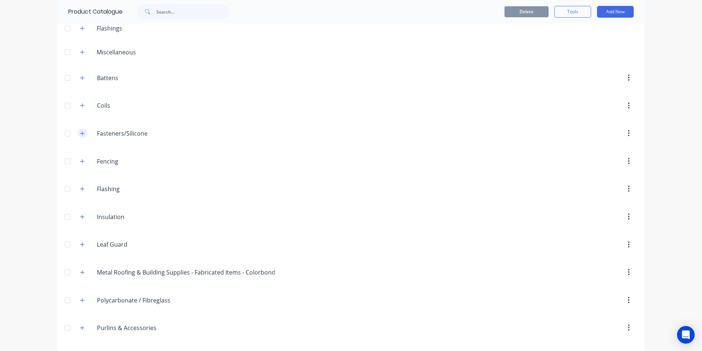
click at [80, 132] on icon "button" at bounding box center [82, 133] width 4 height 5
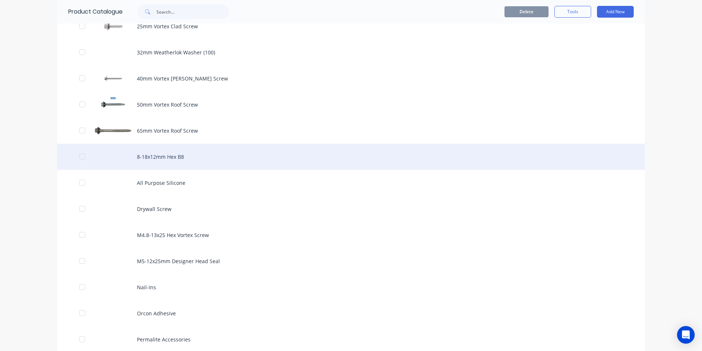
scroll to position [441, 0]
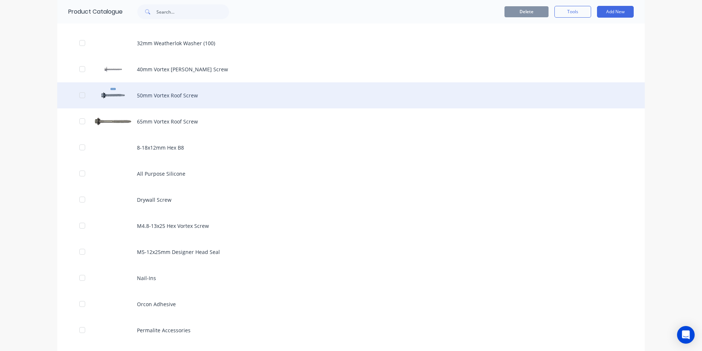
click at [147, 95] on div "50mm Vortex Roof Screw" at bounding box center [351, 95] width 588 height 26
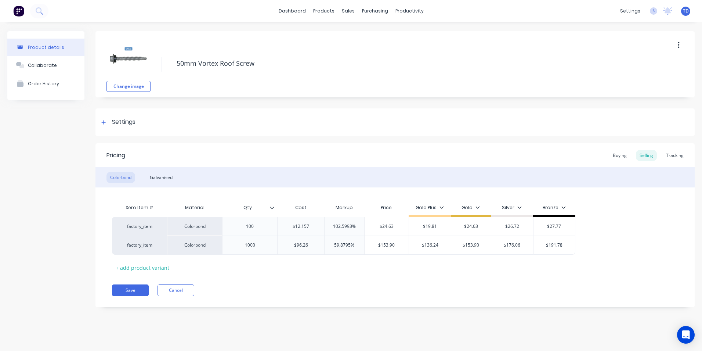
type textarea "x"
click at [155, 179] on div "Galvanised" at bounding box center [161, 177] width 30 height 11
click at [616, 160] on div "Buying" at bounding box center [619, 155] width 21 height 11
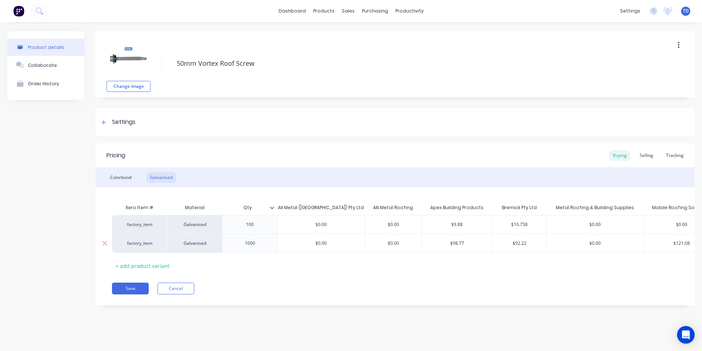
type input "$92.22"
click at [539, 244] on input "$92.22" at bounding box center [520, 243] width 54 height 7
type input "$98.77"
type textarea "x"
type input "8"
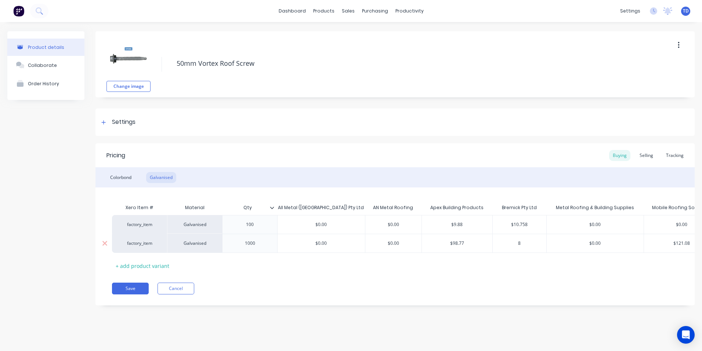
type textarea "x"
type input "86"
type textarea "x"
type input "86."
type textarea "x"
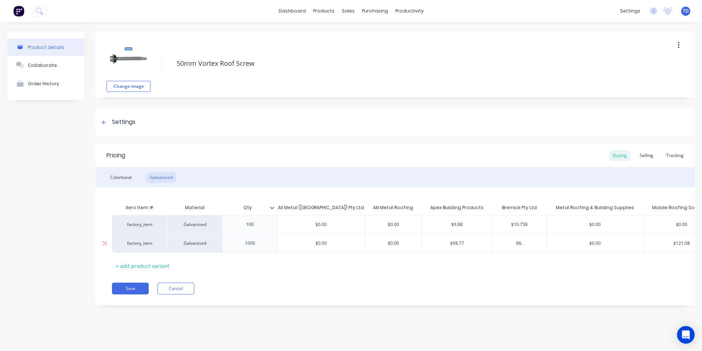
type input "86.8"
type textarea "x"
type input "86.88"
type input "$0.00"
type input "$86.88"
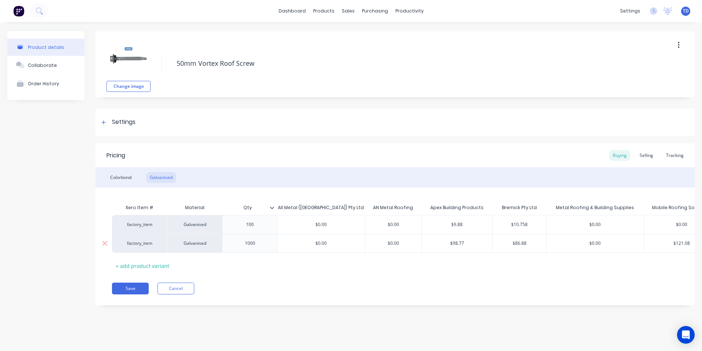
click at [533, 244] on input "$86.88" at bounding box center [520, 243] width 54 height 7
type textarea "x"
type input "8"
drag, startPoint x: 648, startPoint y: 158, endPoint x: 644, endPoint y: 160, distance: 4.5
click at [648, 158] on div "Selling" at bounding box center [646, 155] width 21 height 11
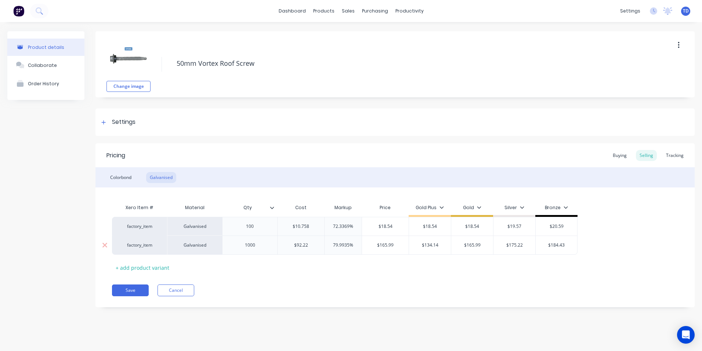
click at [313, 242] on input "$92.22" at bounding box center [301, 245] width 47 height 7
click at [137, 292] on button "Save" at bounding box center [130, 290] width 37 height 12
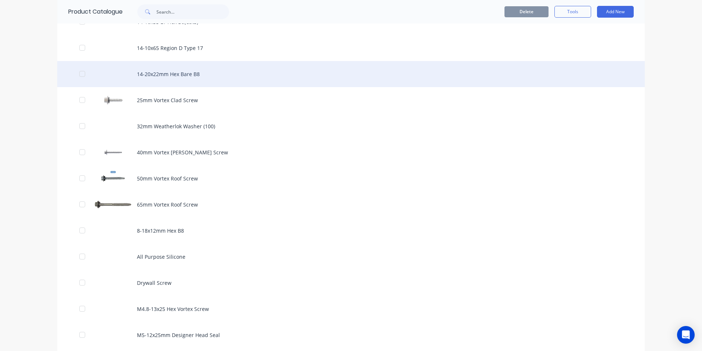
scroll to position [367, 0]
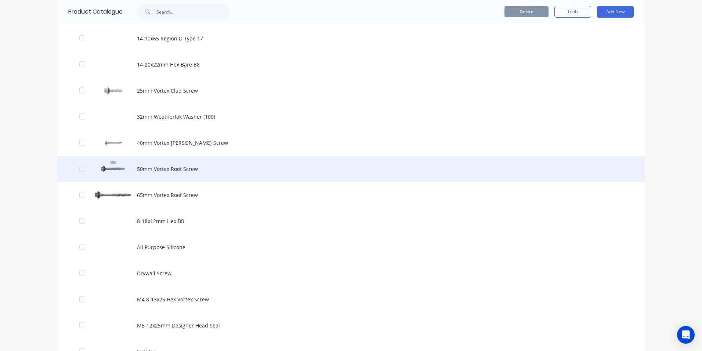
click at [177, 174] on div "50mm Vortex Roof Screw" at bounding box center [351, 169] width 588 height 26
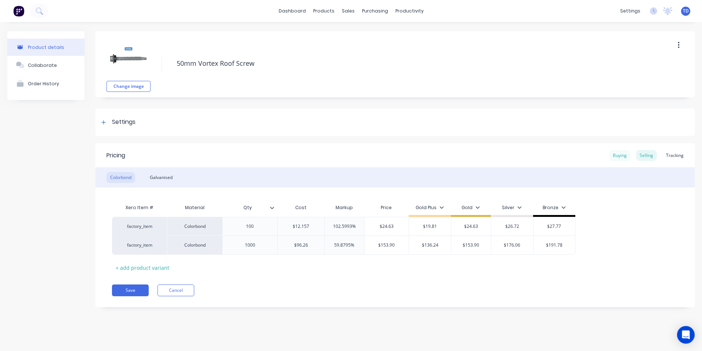
click at [615, 156] on div "Buying" at bounding box center [619, 155] width 21 height 11
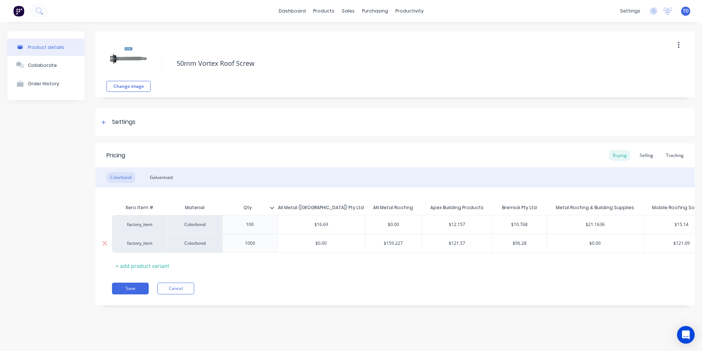
click at [528, 242] on input "$96.28" at bounding box center [520, 243] width 54 height 7
click at [136, 294] on button "Save" at bounding box center [130, 288] width 37 height 12
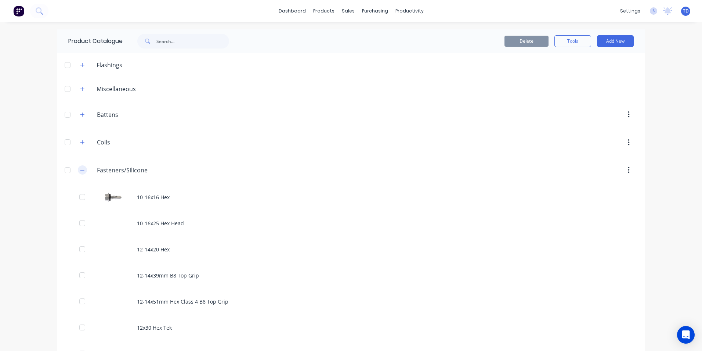
click at [80, 170] on icon "button" at bounding box center [82, 170] width 4 height 0
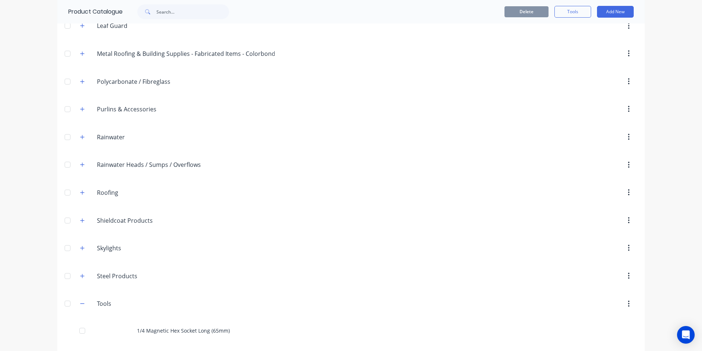
scroll to position [242, 0]
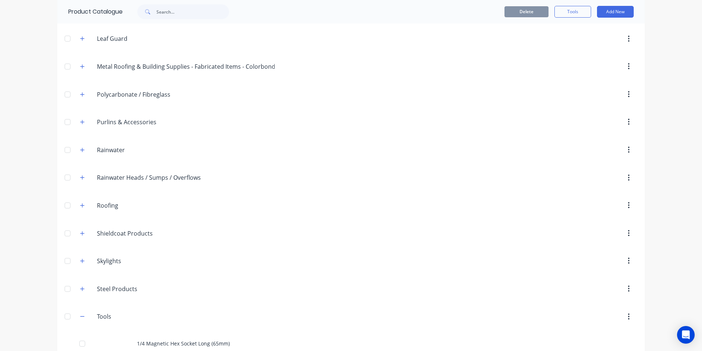
drag, startPoint x: 79, startPoint y: 150, endPoint x: 113, endPoint y: 155, distance: 34.9
click at [80, 149] on icon "button" at bounding box center [82, 149] width 4 height 5
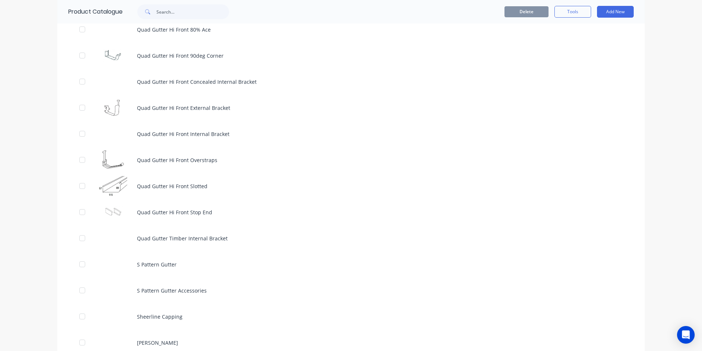
scroll to position [2373, 0]
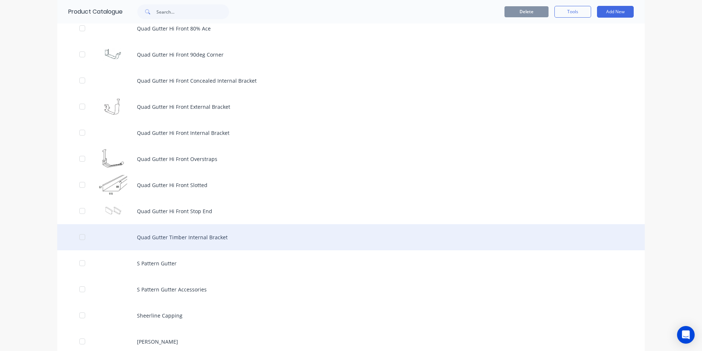
click at [201, 244] on div "Quad Gutter Timber Internal Bracket" at bounding box center [351, 237] width 588 height 26
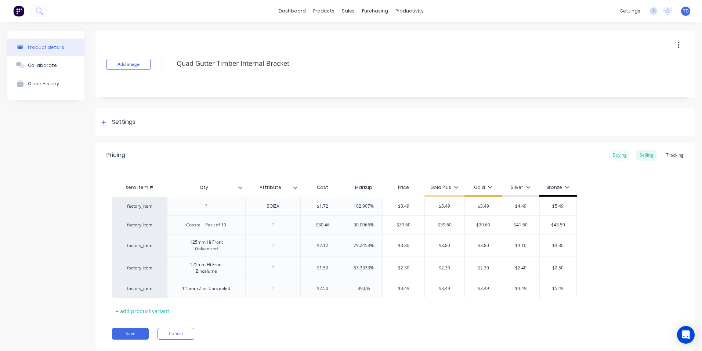
click at [616, 157] on div "Buying" at bounding box center [619, 155] width 21 height 11
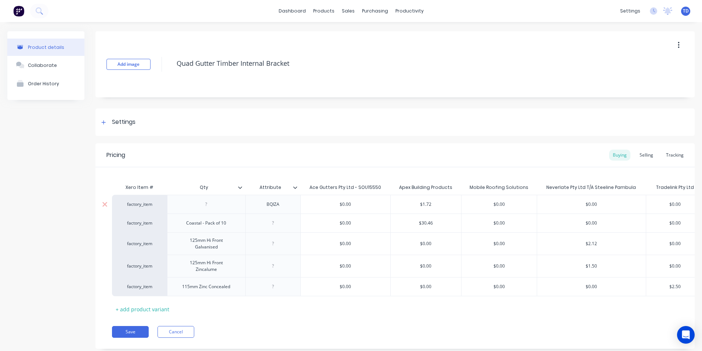
click at [439, 206] on input "$1.72" at bounding box center [426, 204] width 71 height 7
click at [638, 157] on div "Selling" at bounding box center [646, 155] width 21 height 11
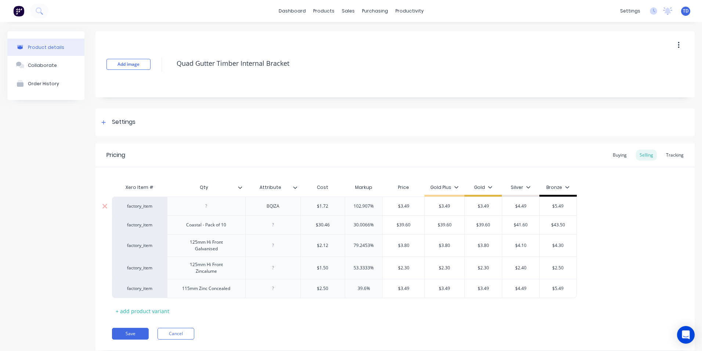
click at [331, 207] on input "$1.72" at bounding box center [323, 206] width 44 height 7
click at [233, 330] on div "Save Cancel" at bounding box center [403, 334] width 583 height 12
click at [126, 332] on button "Save" at bounding box center [130, 334] width 37 height 12
